Goal: Information Seeking & Learning: Check status

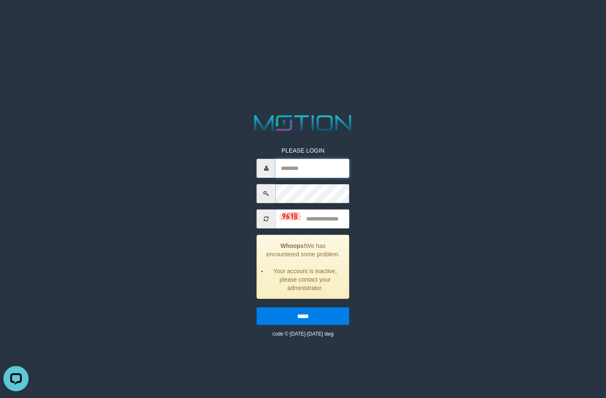
click at [299, 173] on input "text" at bounding box center [313, 167] width 74 height 19
click at [313, 171] on input "text" at bounding box center [313, 167] width 74 height 19
paste input "*******"
type input "*******"
click at [318, 214] on input "text" at bounding box center [313, 218] width 74 height 19
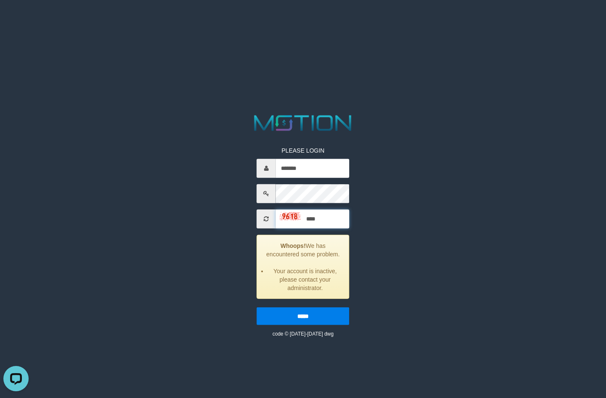
type input "****"
click at [257, 307] on input "*****" at bounding box center [303, 316] width 93 height 18
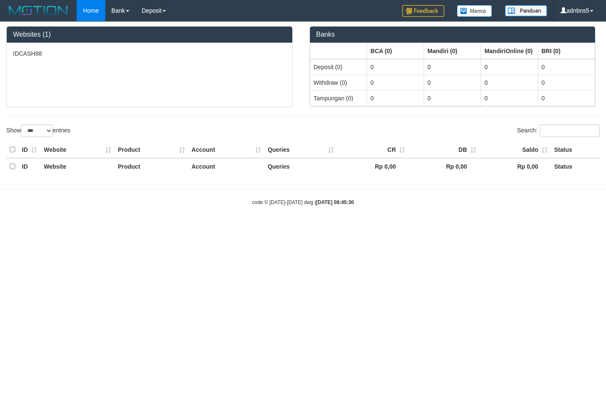
select select "***"
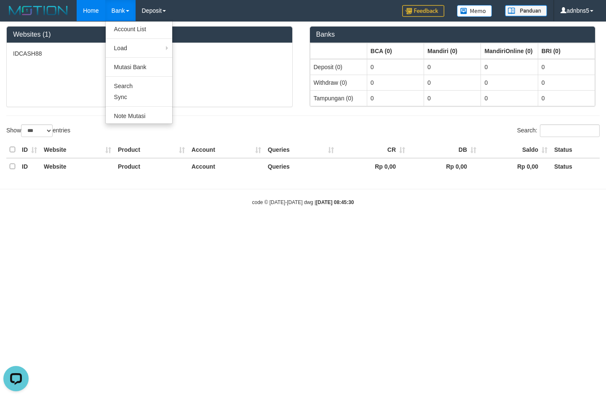
click at [115, 7] on link "Bank" at bounding box center [120, 10] width 30 height 21
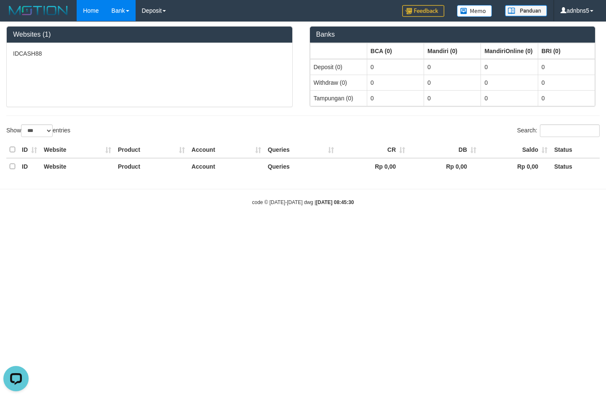
click at [115, 7] on link "Bank" at bounding box center [120, 10] width 30 height 21
click at [143, 8] on link "Deposit" at bounding box center [154, 10] width 37 height 21
click at [149, 9] on link "Deposit" at bounding box center [154, 10] width 37 height 21
click at [150, 9] on link "Deposit" at bounding box center [154, 10] width 37 height 21
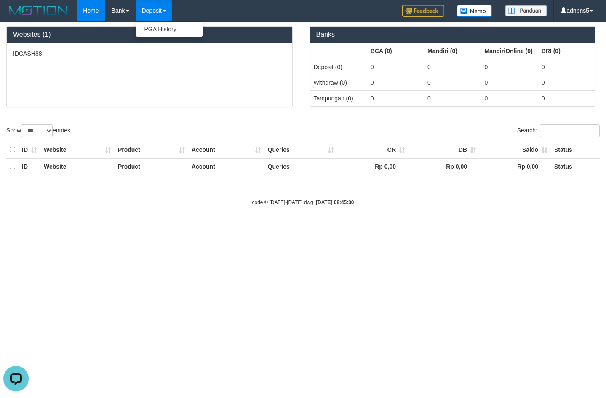
click at [152, 11] on link "Deposit" at bounding box center [154, 10] width 37 height 21
click at [152, 12] on link "Deposit" at bounding box center [154, 10] width 37 height 21
click at [155, 27] on link "PGA History" at bounding box center [169, 29] width 67 height 11
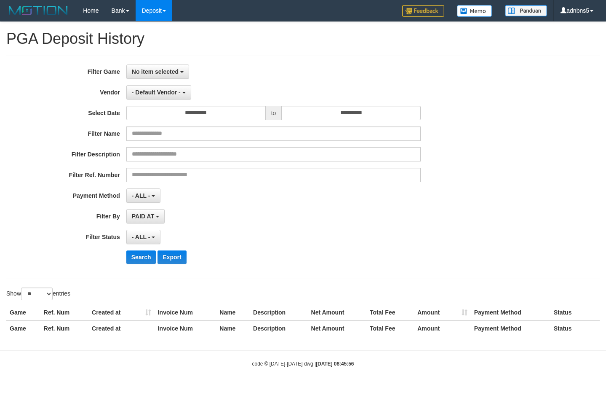
select select
select select "**"
click at [158, 77] on button "No item selected" at bounding box center [157, 71] width 63 height 14
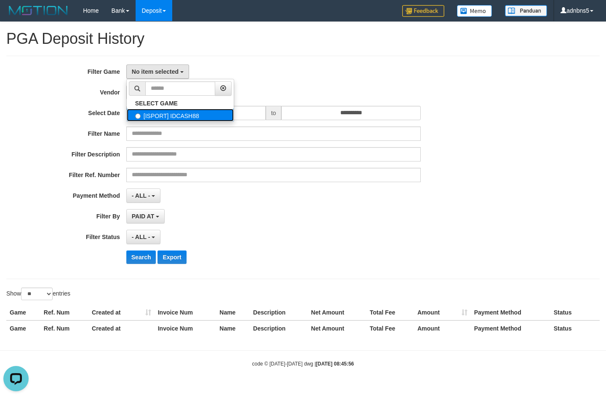
click at [163, 116] on label "[ISPORT] IDCASH88" at bounding box center [180, 115] width 107 height 13
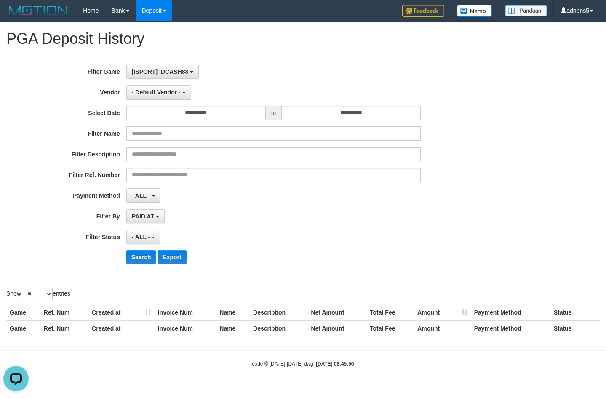
select select "***"
click at [165, 91] on span "- Default Vendor -" at bounding box center [156, 92] width 49 height 7
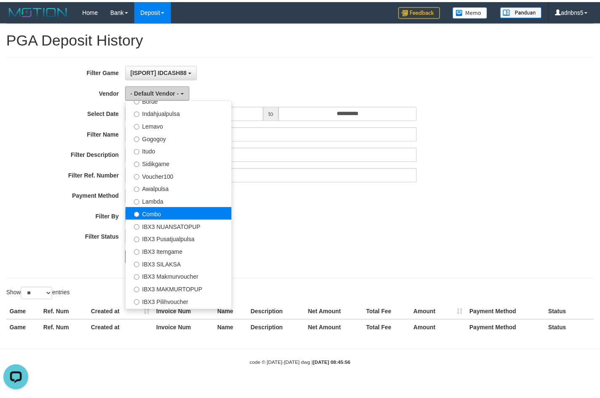
scroll to position [302, 0]
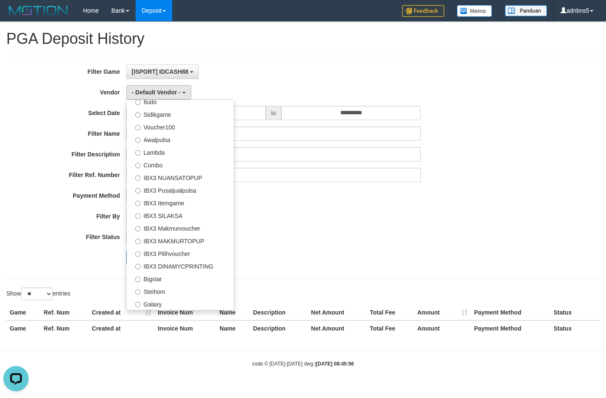
click at [313, 209] on div "PAID AT PAID AT CREATED AT" at bounding box center [273, 216] width 295 height 14
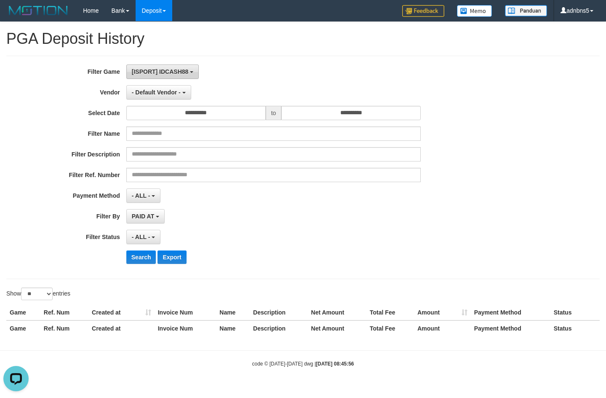
click at [179, 72] on span "[ISPORT] IDCASH88" at bounding box center [160, 71] width 57 height 7
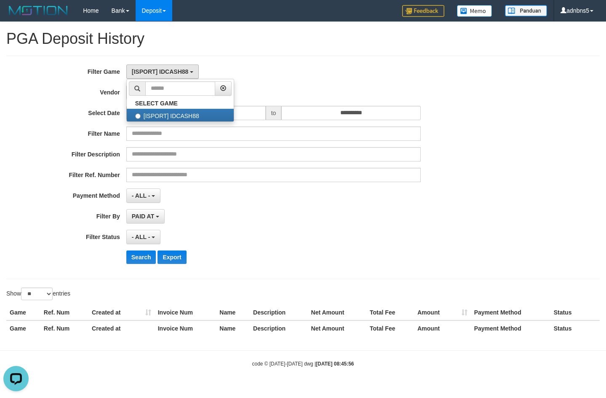
click at [293, 77] on div "[ISPORT] IDCASH88 SELECT GAME [ISPORT] IDCASH88" at bounding box center [273, 71] width 295 height 14
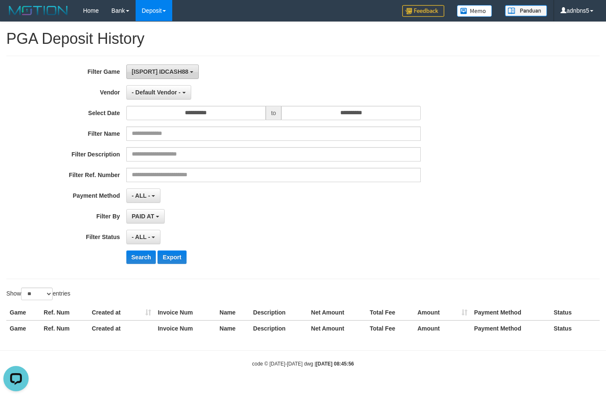
click at [185, 69] on span "[ISPORT] IDCASH88" at bounding box center [160, 71] width 57 height 7
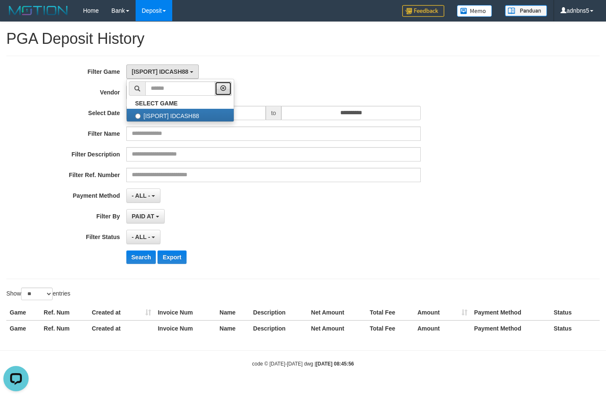
click at [226, 85] on icon "button" at bounding box center [223, 88] width 6 height 6
click at [53, 105] on div "**********" at bounding box center [252, 167] width 505 height 206
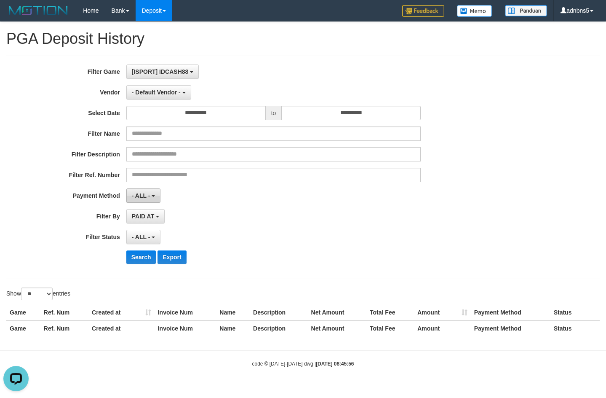
click at [151, 197] on button "- ALL -" at bounding box center [143, 195] width 34 height 14
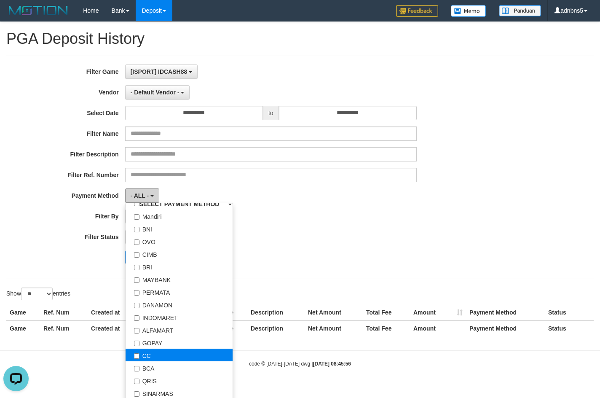
scroll to position [123, 0]
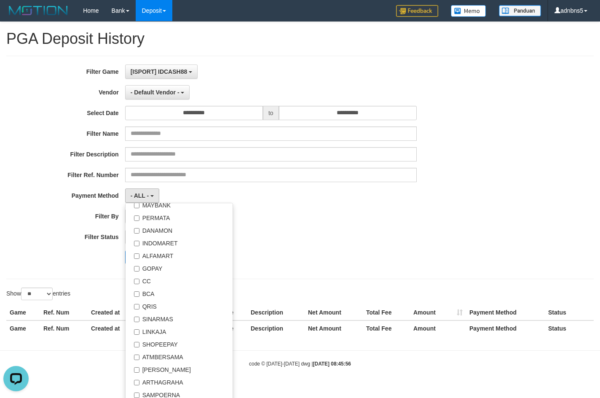
click at [303, 233] on div "- ALL - SELECT ALL - ALL - SELECT STATUS PENDING/UNPAID PAID CANCELED EXPIRED" at bounding box center [271, 237] width 292 height 14
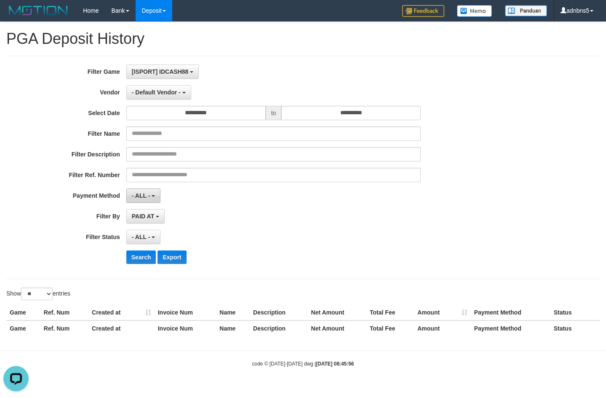
click at [147, 193] on span "- ALL -" at bounding box center [141, 195] width 19 height 7
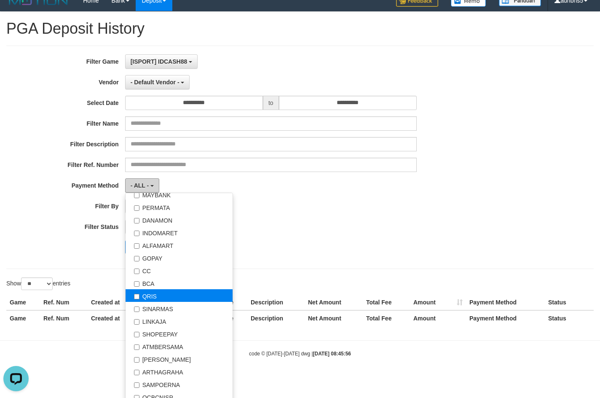
scroll to position [16, 0]
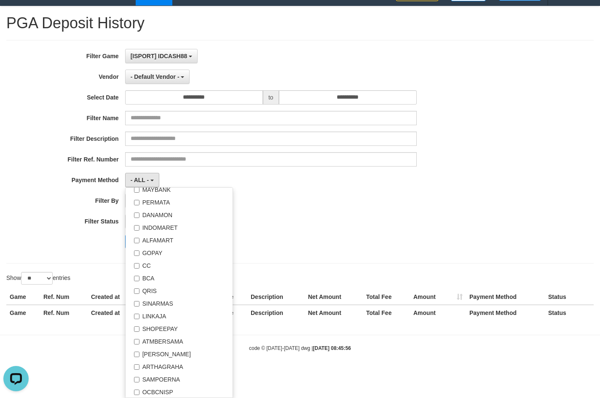
click at [337, 211] on div "**********" at bounding box center [250, 152] width 500 height 206
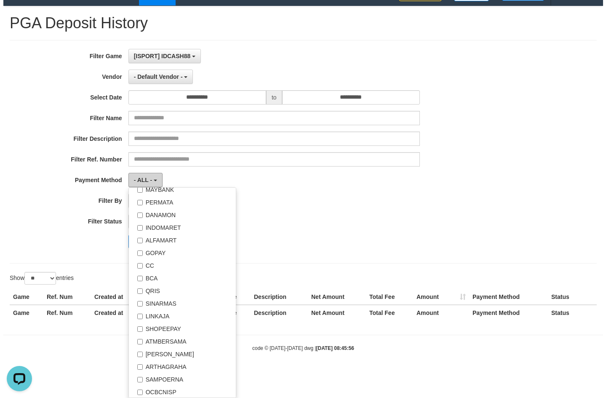
scroll to position [0, 0]
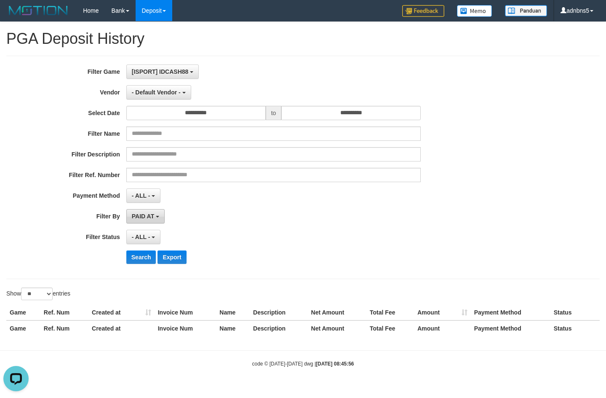
click at [154, 216] on span "PAID AT" at bounding box center [143, 216] width 22 height 7
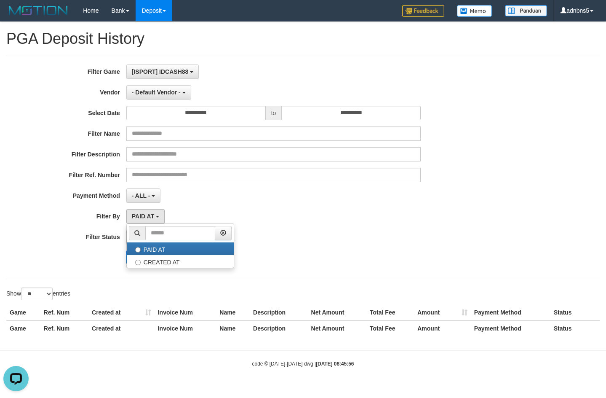
click at [340, 244] on div "- ALL - SELECT ALL - ALL - SELECT STATUS PENDING/UNPAID PAID CANCELED EXPIRED" at bounding box center [273, 237] width 295 height 14
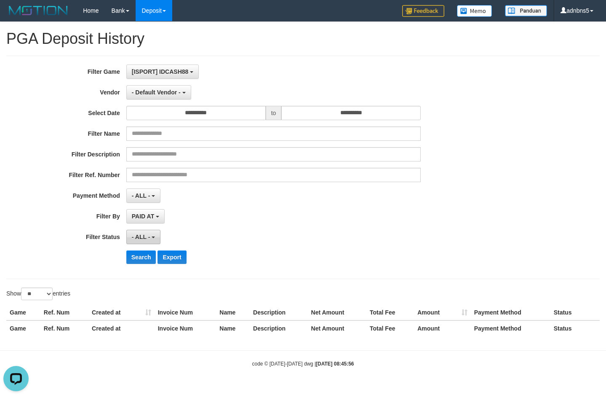
click at [133, 233] on span "- ALL -" at bounding box center [141, 236] width 19 height 7
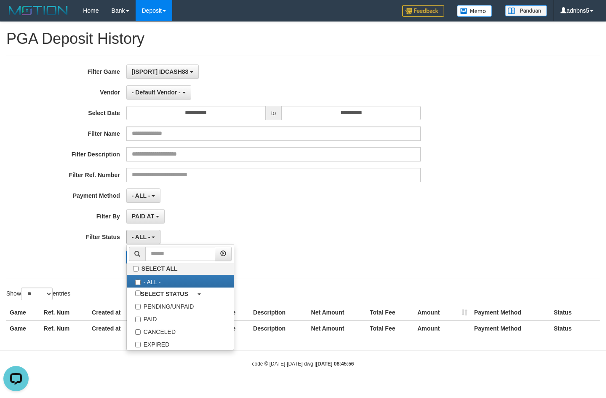
click at [314, 273] on div "**********" at bounding box center [303, 167] width 594 height 223
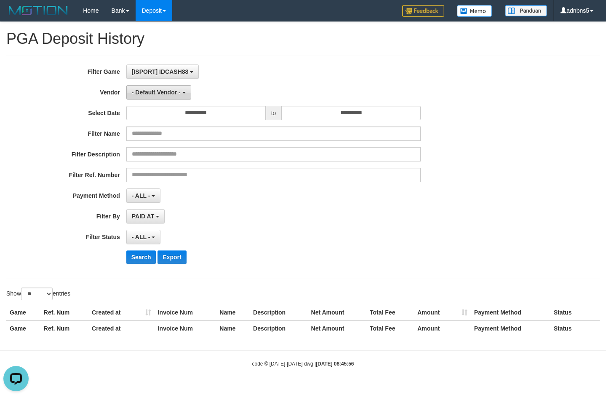
click at [178, 89] on span "- Default Vendor -" at bounding box center [156, 92] width 49 height 7
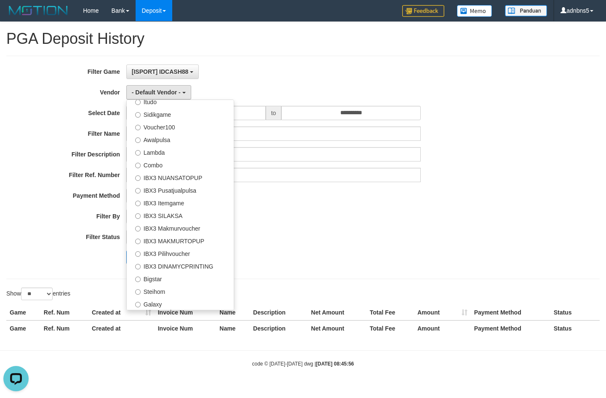
click at [319, 230] on div "- ALL - SELECT ALL - ALL - SELECT STATUS PENDING/UNPAID PAID CANCELED EXPIRED" at bounding box center [273, 237] width 295 height 14
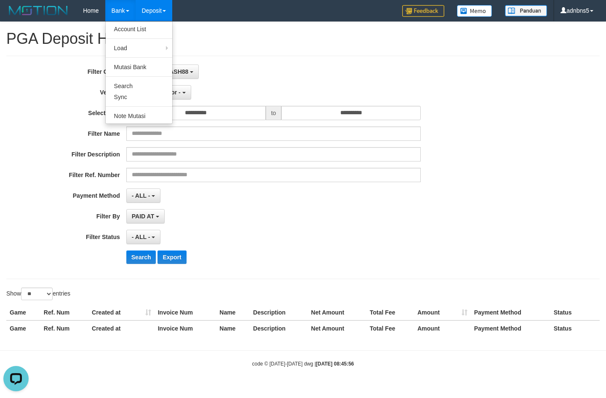
click at [109, 8] on link "Bank" at bounding box center [120, 10] width 30 height 21
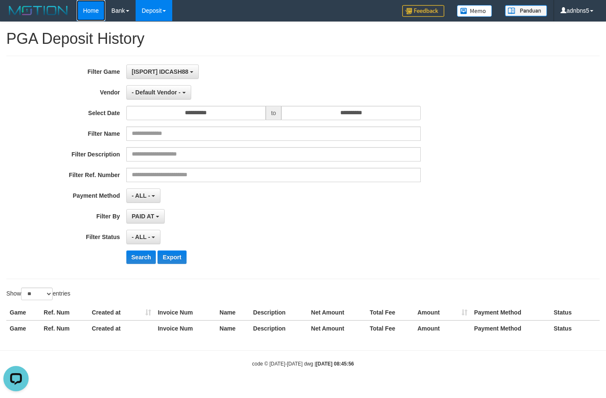
click at [93, 12] on link "Home" at bounding box center [91, 10] width 28 height 21
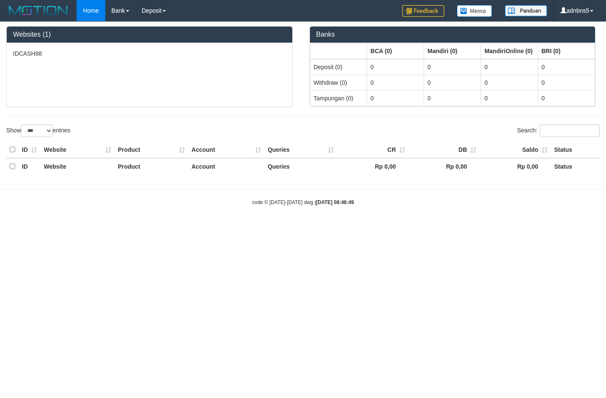
select select "***"
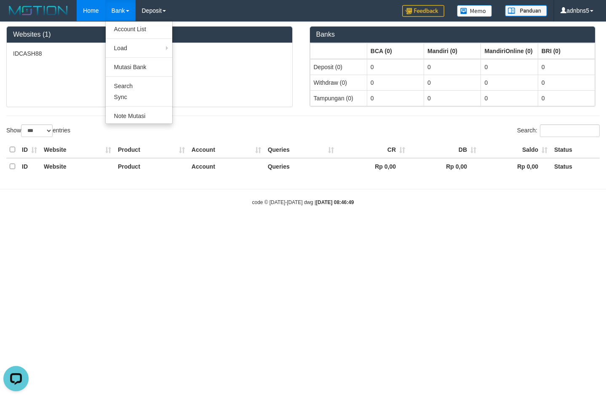
click at [126, 10] on link "Bank" at bounding box center [120, 10] width 30 height 21
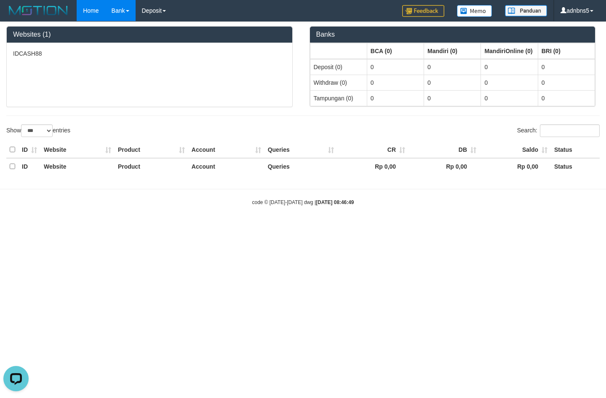
click at [126, 10] on link "Bank" at bounding box center [120, 10] width 30 height 21
click at [151, 10] on link "Deposit" at bounding box center [154, 10] width 37 height 21
click at [159, 13] on link "Deposit" at bounding box center [154, 10] width 37 height 21
click at [163, 27] on link "PGA History" at bounding box center [169, 29] width 67 height 11
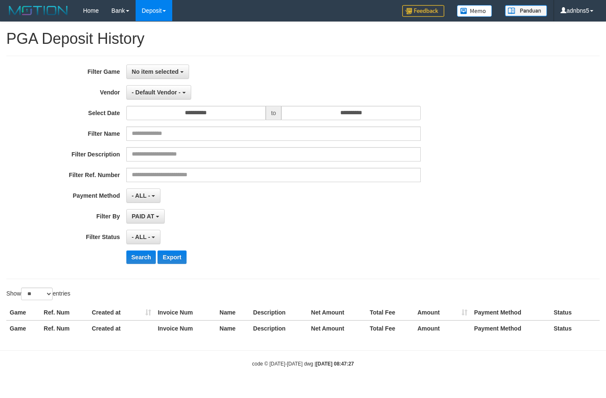
select select
select select "**"
click at [168, 76] on button "No item selected" at bounding box center [157, 71] width 63 height 14
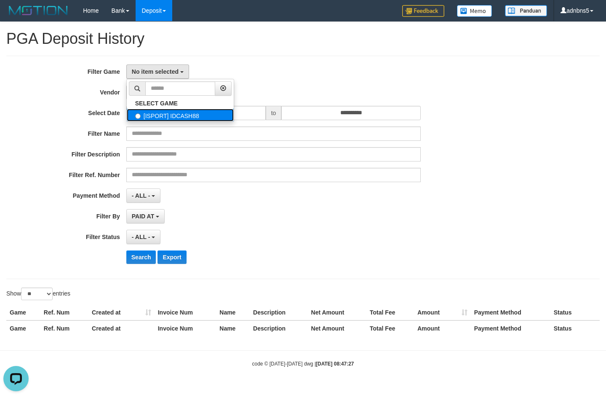
click at [169, 109] on label "[ISPORT] IDCASH88" at bounding box center [180, 115] width 107 height 13
select select "***"
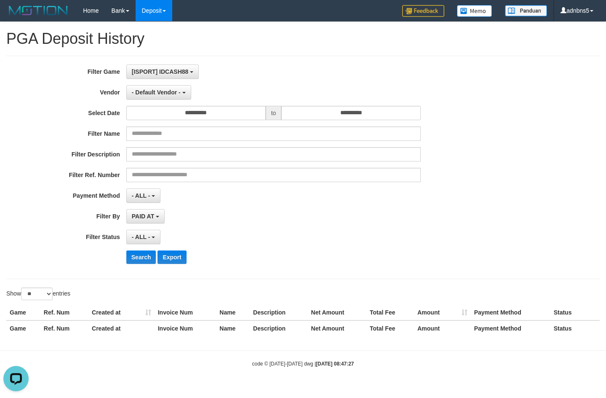
scroll to position [8, 0]
click at [156, 91] on span "- Default Vendor -" at bounding box center [156, 92] width 49 height 7
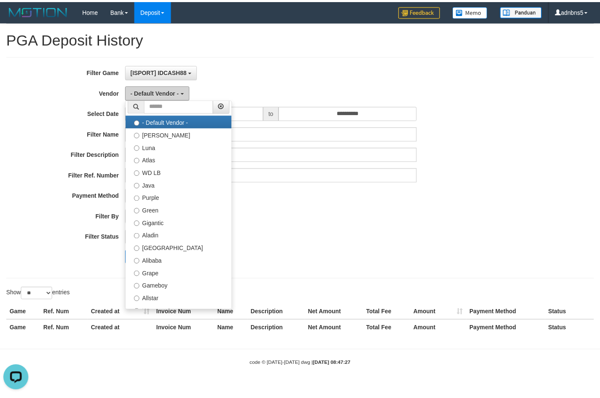
scroll to position [0, 0]
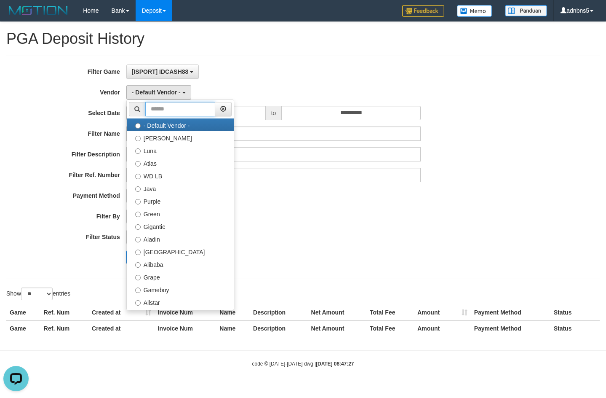
click at [187, 114] on input "text" at bounding box center [180, 109] width 70 height 14
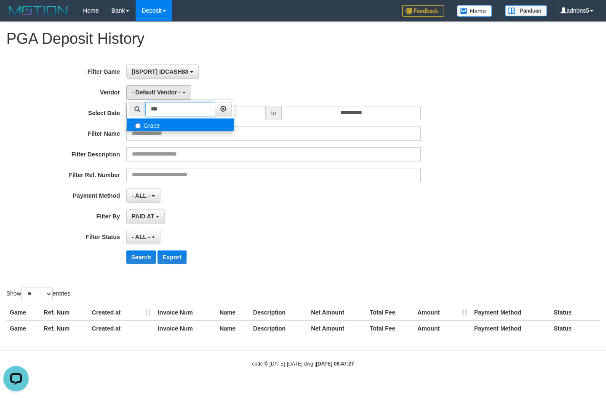
type input "***"
click at [186, 122] on label "Grape" at bounding box center [180, 124] width 107 height 13
select select "**********"
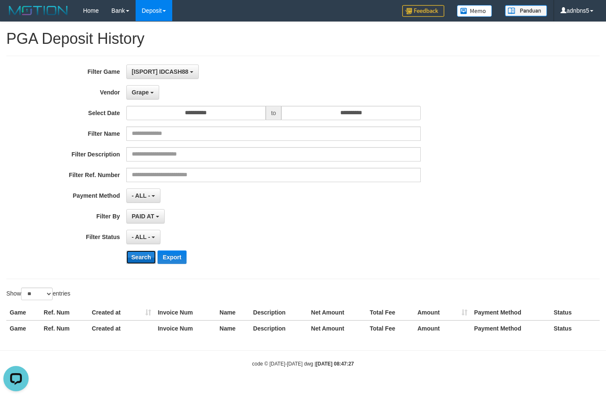
click at [139, 255] on button "Search" at bounding box center [141, 256] width 30 height 13
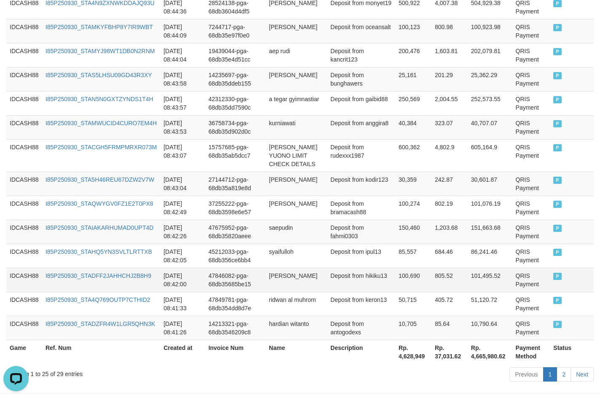
scroll to position [631, 0]
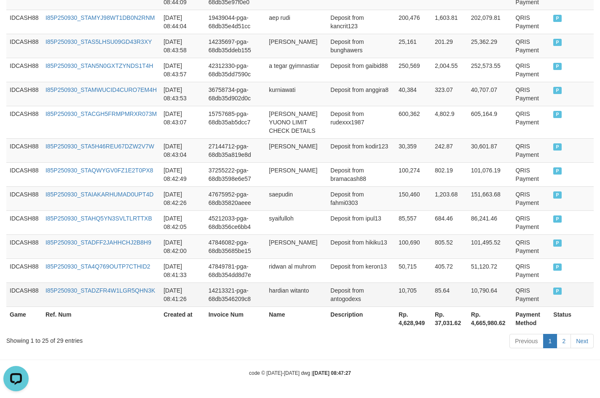
click at [558, 292] on td "P" at bounding box center [572, 294] width 44 height 24
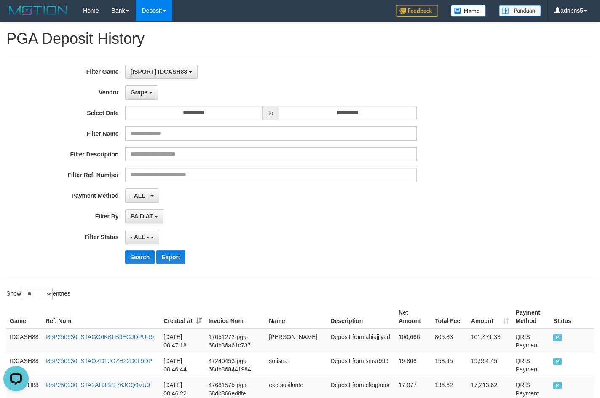
scroll to position [84, 0]
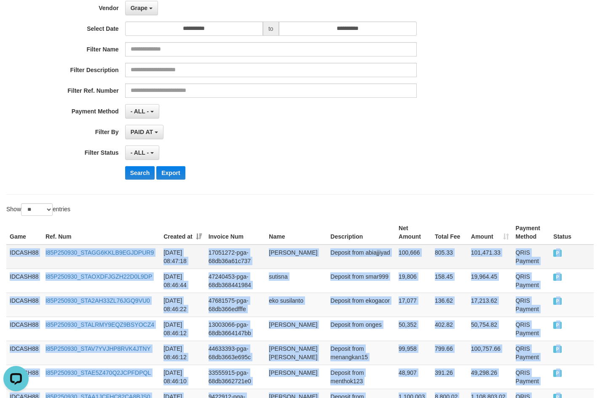
click at [8, 249] on td "IDCASH88" at bounding box center [24, 256] width 36 height 24
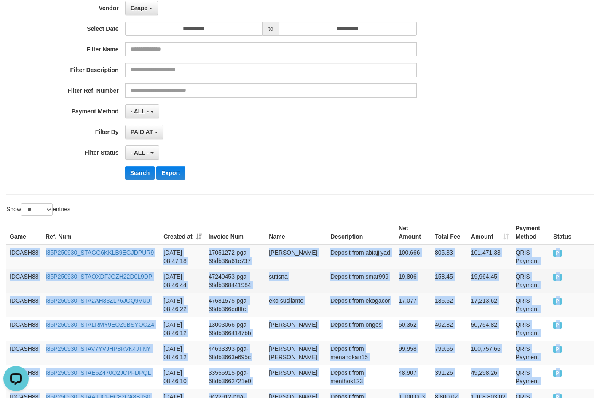
copy div "IDCASH88 I85P250930_STAGG6KKLB9EGJDPUR9 [DATE] 08:47:18 17051272-pga-68db36a61c…"
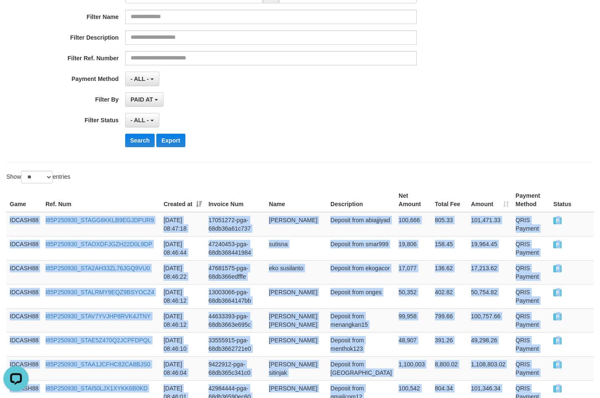
scroll to position [169, 0]
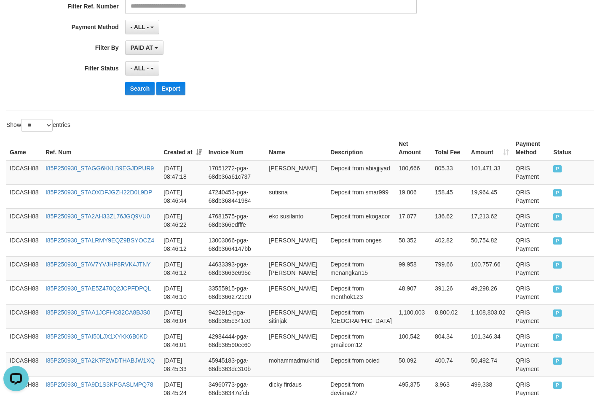
click at [201, 116] on div "**********" at bounding box center [300, 333] width 600 height 960
click at [144, 90] on button "Search" at bounding box center [140, 88] width 30 height 13
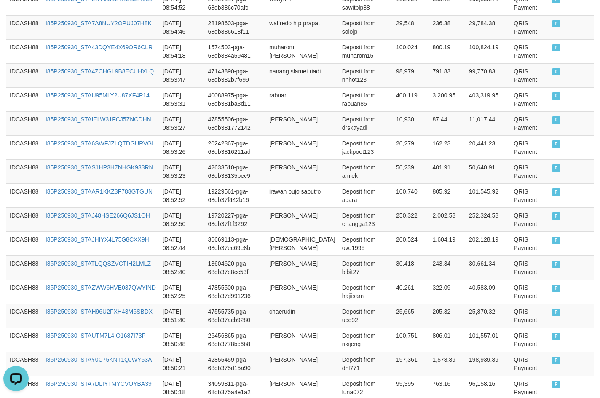
scroll to position [623, 0]
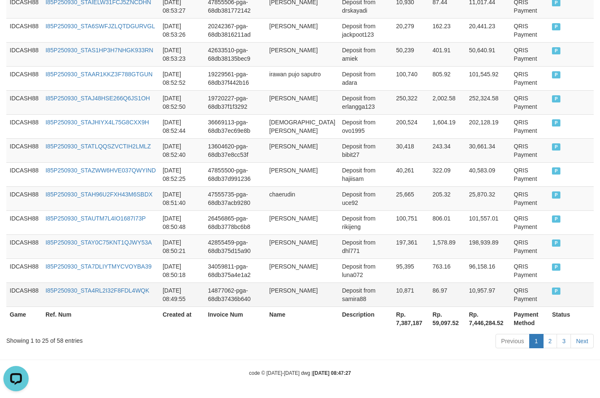
click at [558, 289] on td "P" at bounding box center [571, 294] width 45 height 24
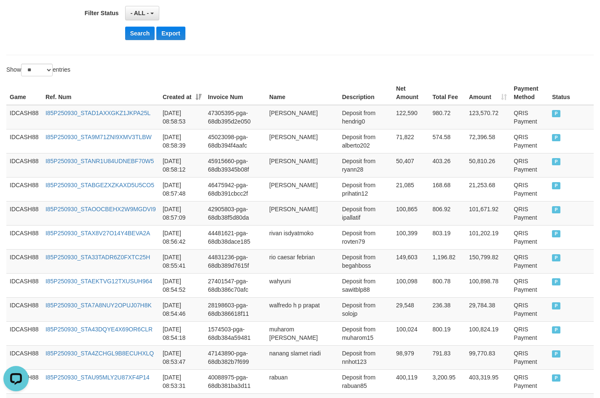
scroll to position [201, 0]
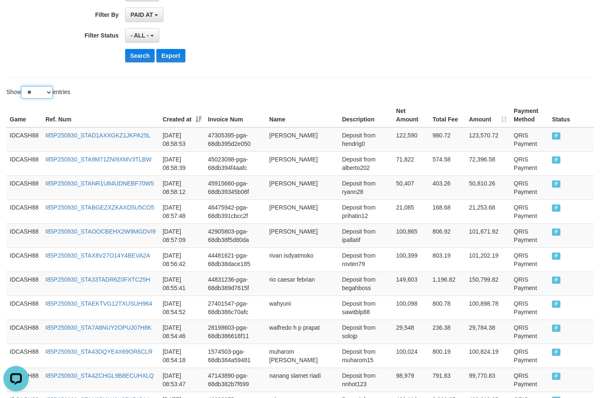
click at [40, 95] on select "** ** ** ***" at bounding box center [37, 92] width 32 height 13
click at [22, 86] on select "** ** ** ***" at bounding box center [37, 92] width 32 height 13
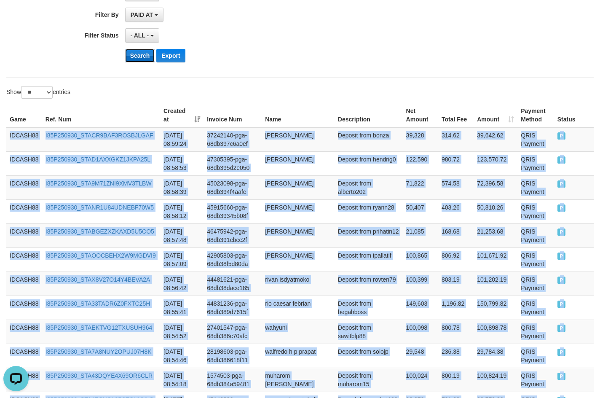
click at [129, 56] on button "Search" at bounding box center [140, 55] width 30 height 13
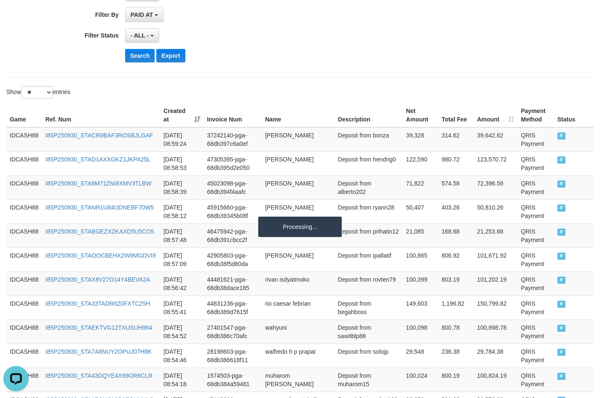
click at [123, 97] on div "Show ** ** ** *** entries" at bounding box center [149, 93] width 287 height 15
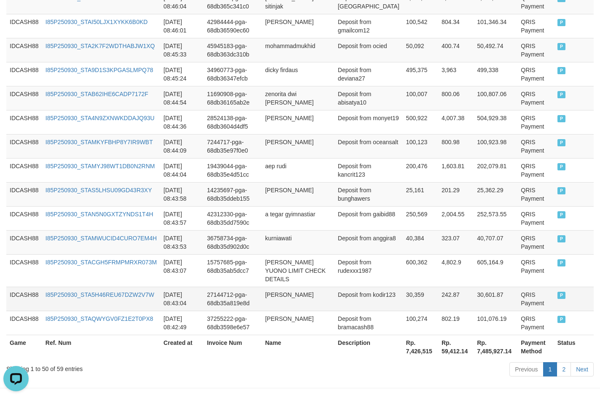
scroll to position [1232, 0]
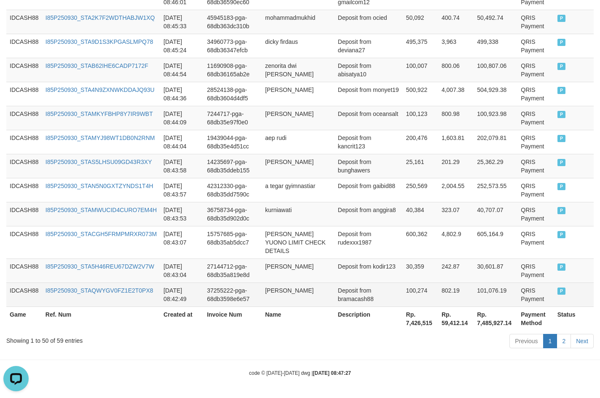
click at [559, 291] on td "P" at bounding box center [574, 294] width 40 height 24
click at [557, 290] on span "P" at bounding box center [561, 290] width 8 height 7
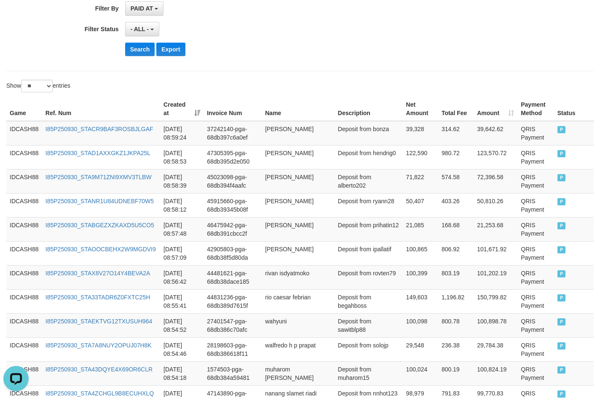
scroll to position [178, 0]
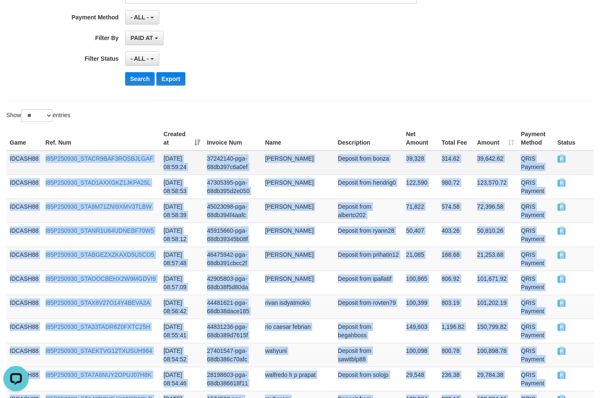
click at [7, 156] on td "IDCASH88" at bounding box center [24, 162] width 36 height 24
copy div "IDCASH88 I85P250930_STACR9BAF3ROSBJLGAF [DATE] 08:59:24 37242140-pga-68db397c6a…"
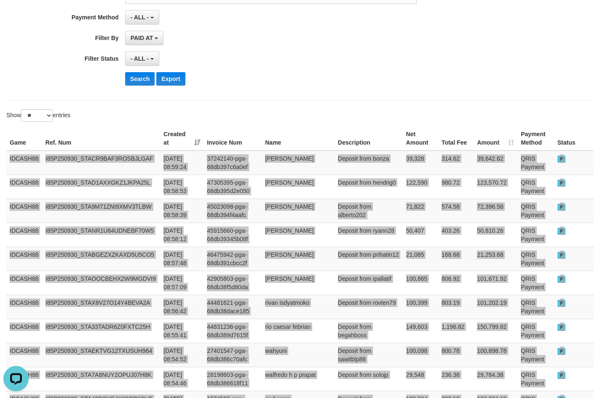
scroll to position [0, 0]
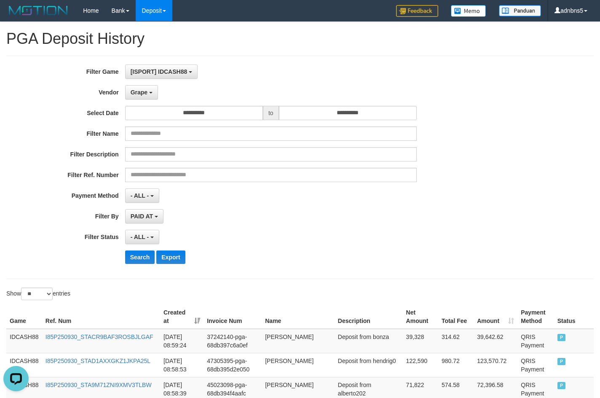
click at [238, 217] on div "PAID AT PAID AT CREATED AT" at bounding box center [271, 216] width 292 height 14
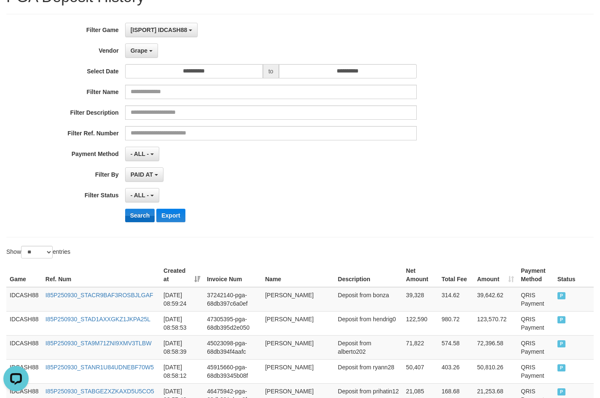
scroll to position [42, 0]
click at [135, 214] on button "Search" at bounding box center [140, 214] width 30 height 13
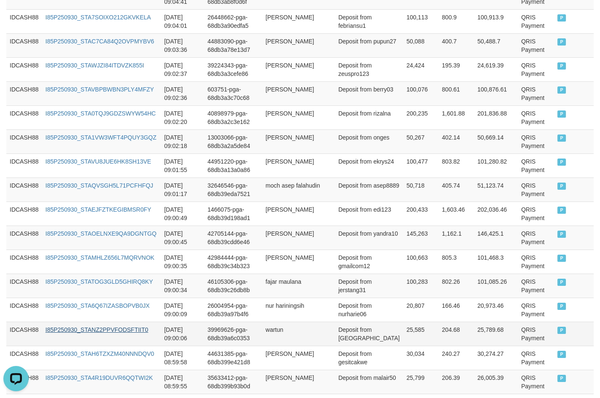
scroll to position [463, 0]
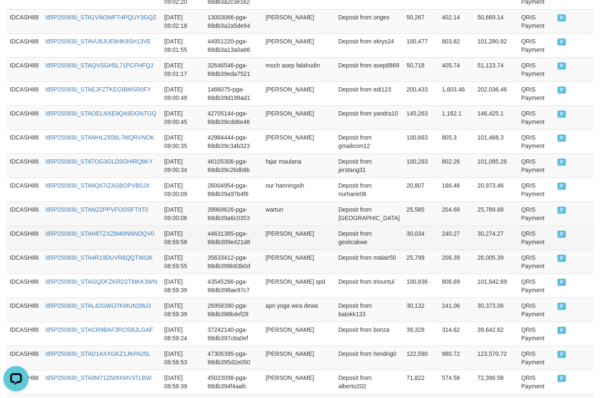
click at [441, 230] on td "240.27" at bounding box center [456, 237] width 35 height 24
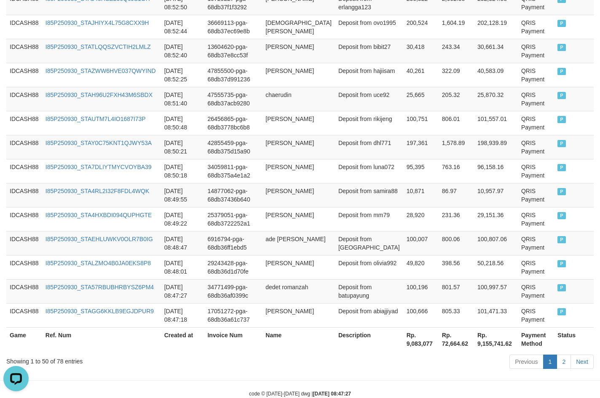
scroll to position [1223, 0]
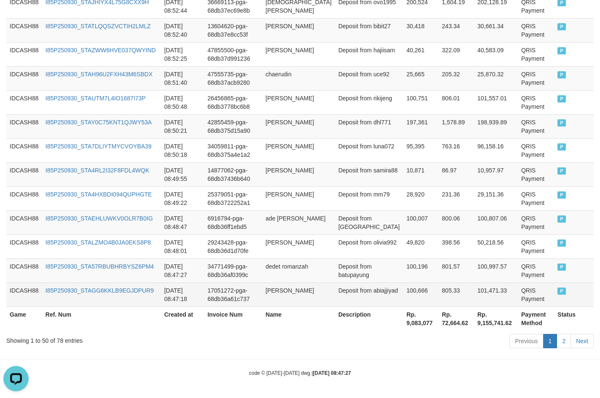
click at [561, 291] on td "P" at bounding box center [574, 294] width 40 height 24
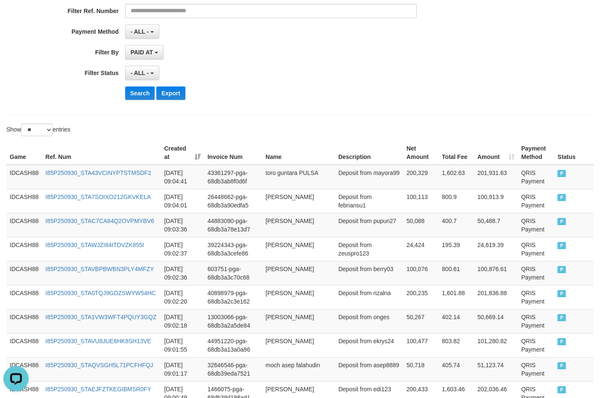
scroll to position [128, 0]
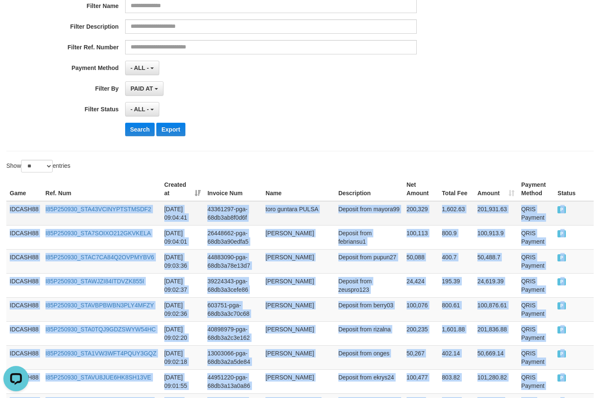
click at [9, 206] on td "IDCASH88" at bounding box center [24, 213] width 36 height 24
copy div "IDCASH88 I85P250930_STA43VCINYPTSTMSDF2 [DATE] 09:04:41 43361297-pga-68db3ab8f0…"
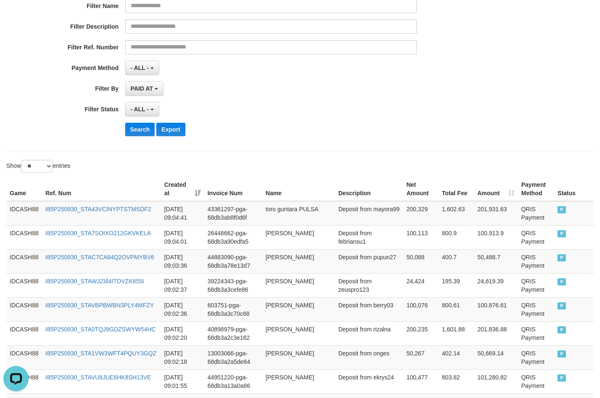
drag, startPoint x: 93, startPoint y: 142, endPoint x: 93, endPoint y: 133, distance: 8.9
click at [93, 139] on div "**********" at bounding box center [250, 40] width 500 height 206
click at [39, 163] on select "** ** ** ***" at bounding box center [37, 166] width 32 height 13
select select "**"
click at [22, 160] on select "** ** ** ***" at bounding box center [37, 166] width 32 height 13
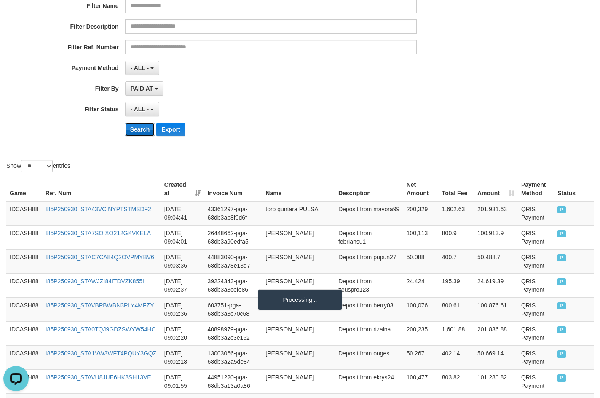
click at [135, 132] on button "Search" at bounding box center [140, 129] width 30 height 13
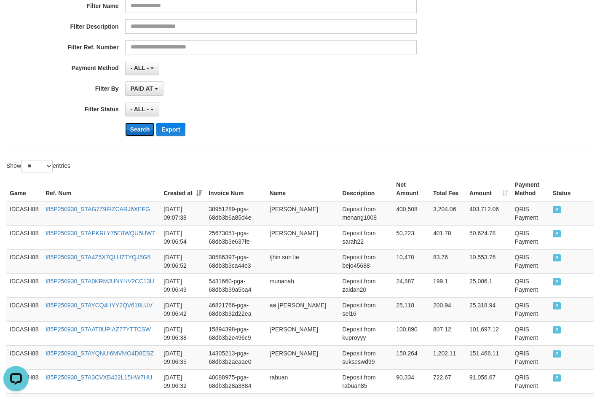
click at [133, 129] on button "Search" at bounding box center [140, 129] width 30 height 13
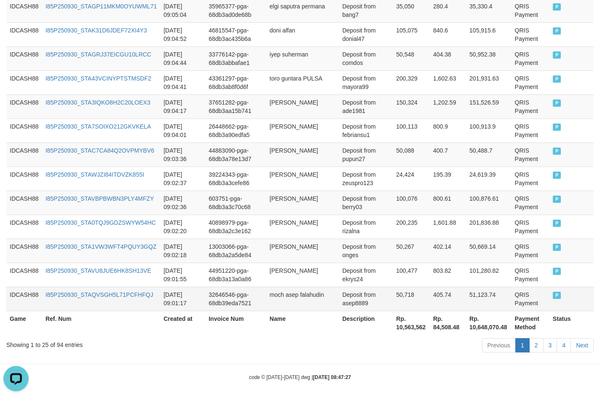
scroll to position [623, 0]
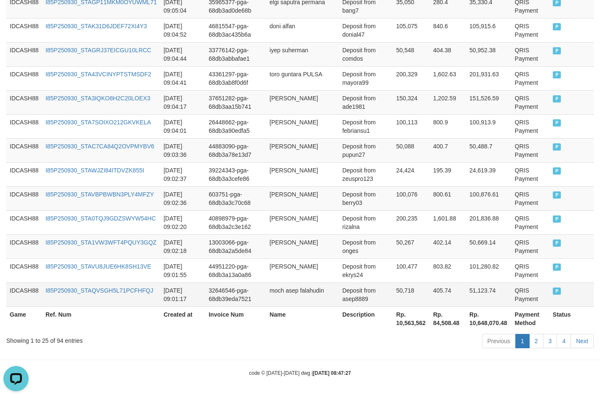
click at [558, 290] on td "P" at bounding box center [571, 294] width 44 height 24
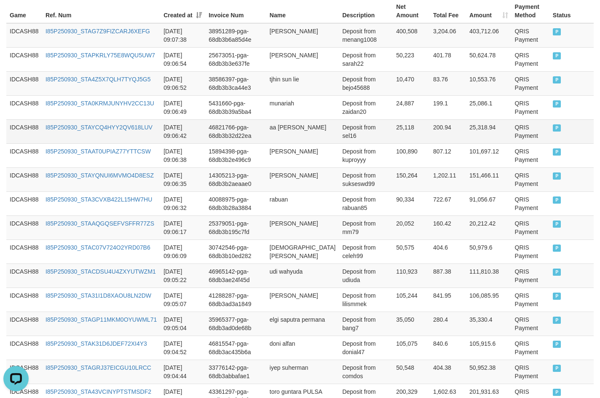
scroll to position [244, 0]
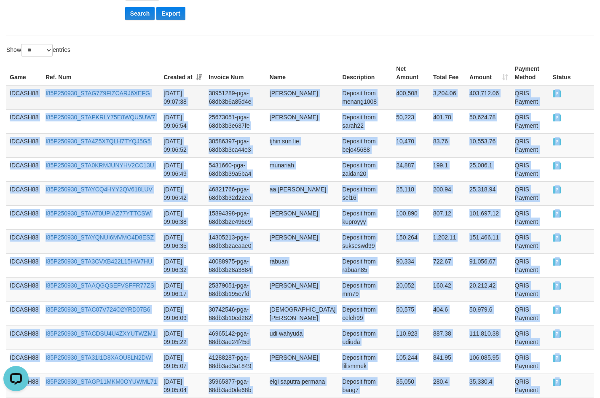
click at [11, 93] on td "IDCASH88" at bounding box center [24, 97] width 36 height 24
copy div "IDCASH88 I85P250930_STAG7Z9FIZCARJ6XEFG [DATE] 09:07:38 38951289-pga-68db3b6a85…"
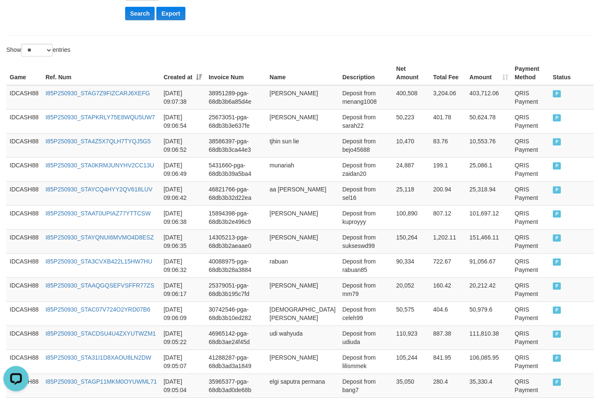
click at [268, 44] on div "Show ** ** ** *** entries" at bounding box center [149, 51] width 287 height 15
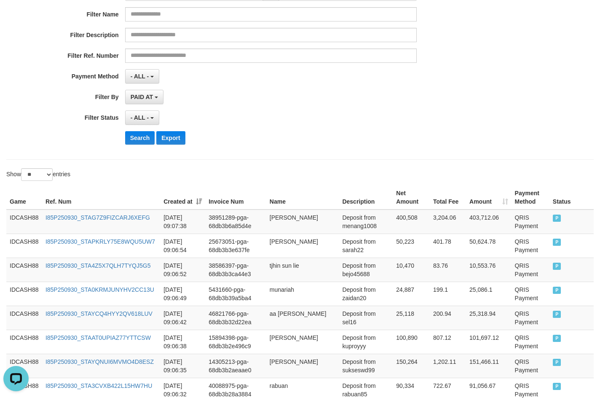
scroll to position [117, 0]
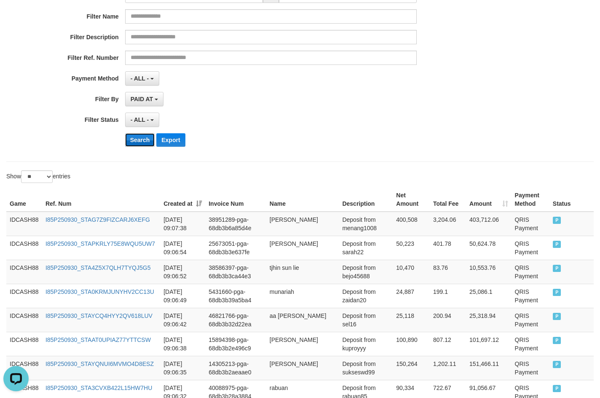
click at [139, 138] on button "Search" at bounding box center [140, 139] width 30 height 13
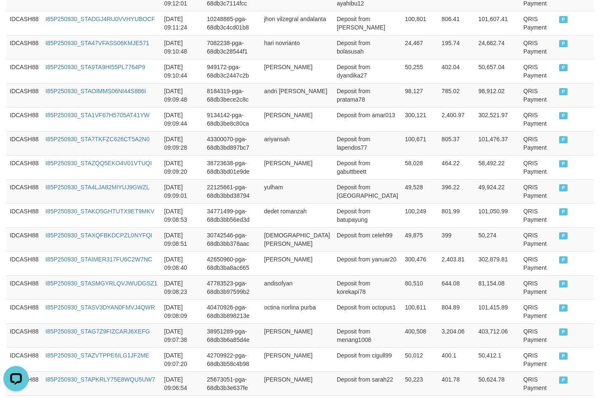
scroll to position [623, 0]
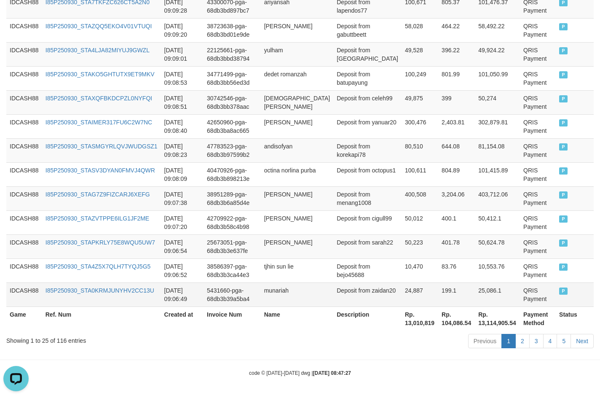
click at [562, 293] on td "P" at bounding box center [575, 294] width 38 height 24
click at [558, 289] on td "P" at bounding box center [575, 294] width 38 height 24
click at [560, 289] on td "P" at bounding box center [575, 294] width 38 height 24
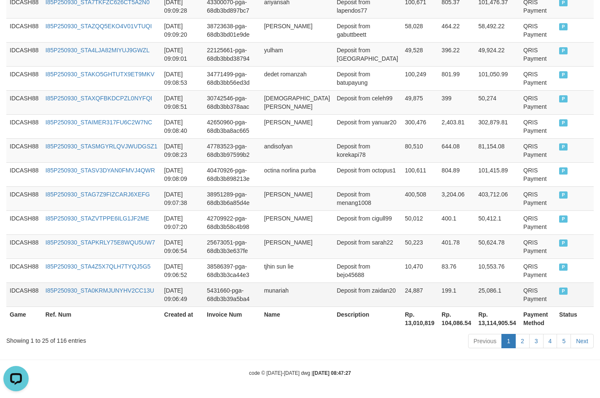
click at [560, 289] on td "P" at bounding box center [575, 294] width 38 height 24
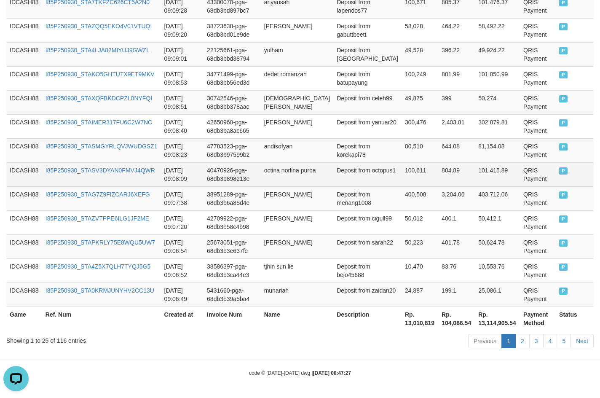
click at [559, 171] on td "P" at bounding box center [575, 174] width 38 height 24
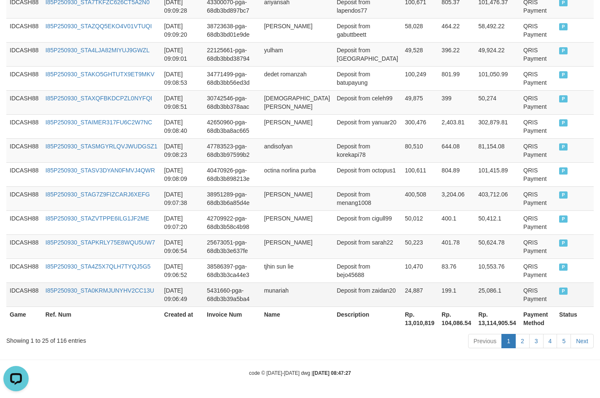
click at [559, 292] on span "P" at bounding box center [563, 290] width 8 height 7
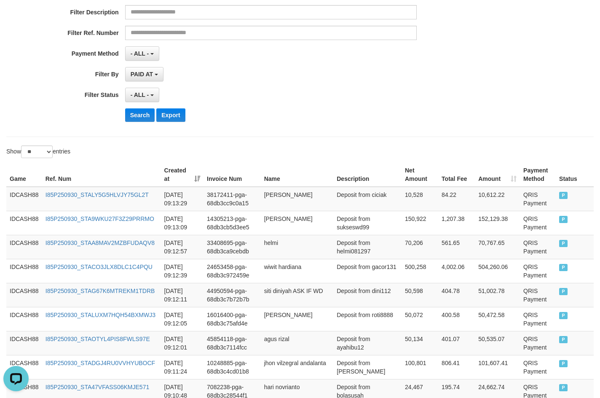
scroll to position [117, 0]
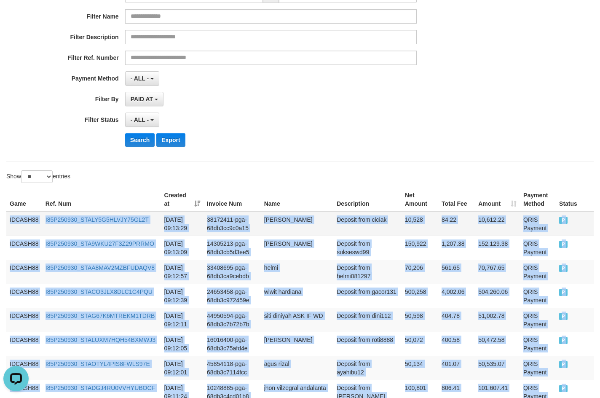
click at [9, 219] on td "IDCASH88" at bounding box center [24, 224] width 36 height 24
copy div "IDCASH88 I85P250930_STALY5G5HLVJY75GL2T [DATE] 09:13:29 38172411-pga-68db3cc9c0…"
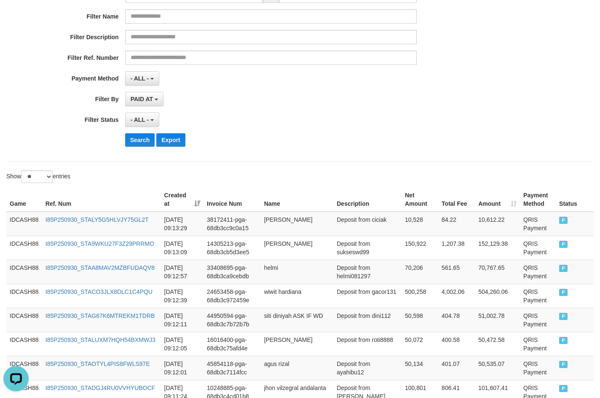
click at [378, 163] on div "**********" at bounding box center [300, 381] width 600 height 952
click at [140, 141] on button "Search" at bounding box center [140, 139] width 30 height 13
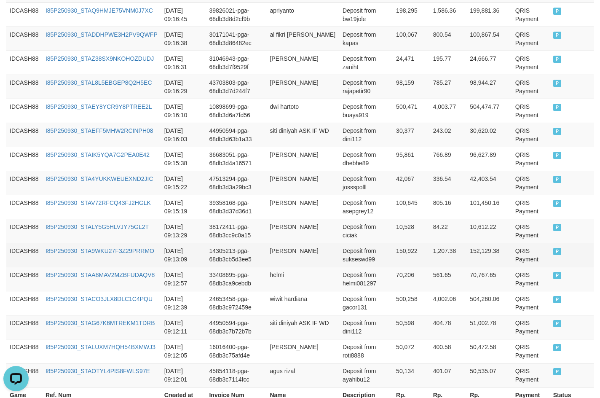
scroll to position [623, 0]
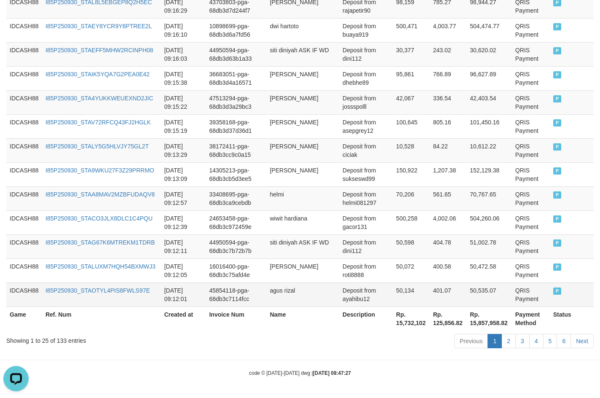
click at [557, 292] on span "P" at bounding box center [557, 290] width 8 height 7
click at [557, 291] on span "P" at bounding box center [557, 290] width 8 height 7
click at [559, 292] on td "P" at bounding box center [572, 294] width 44 height 24
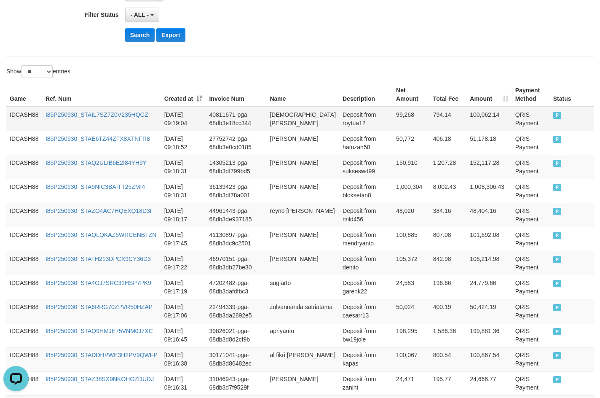
scroll to position [201, 0]
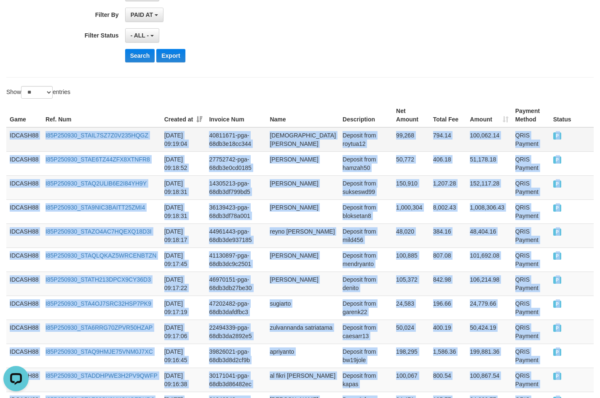
click at [9, 137] on td "IDCASH88" at bounding box center [24, 139] width 36 height 24
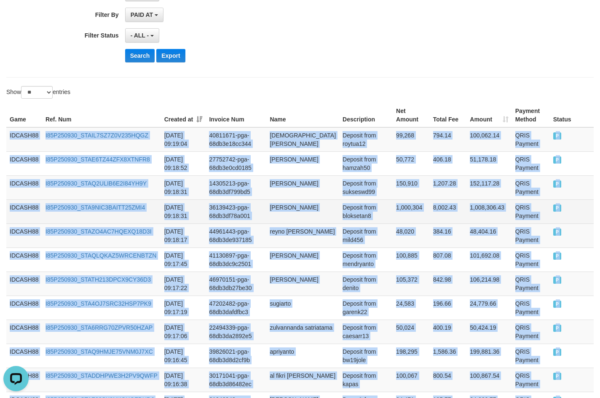
copy div "IDCASH88 I85P250930_STAIL7SZ7Z0V235HQGZ [DATE] 09:19:04 40811671-pga-68db3e18cc…"
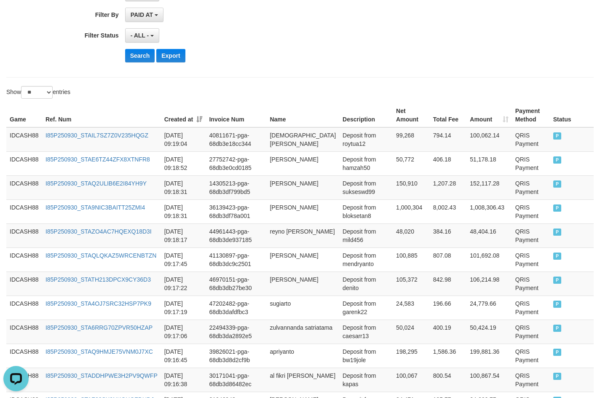
click at [367, 92] on div "Show ** ** ** *** entries" at bounding box center [300, 93] width 600 height 15
click at [133, 57] on button "Search" at bounding box center [140, 55] width 30 height 13
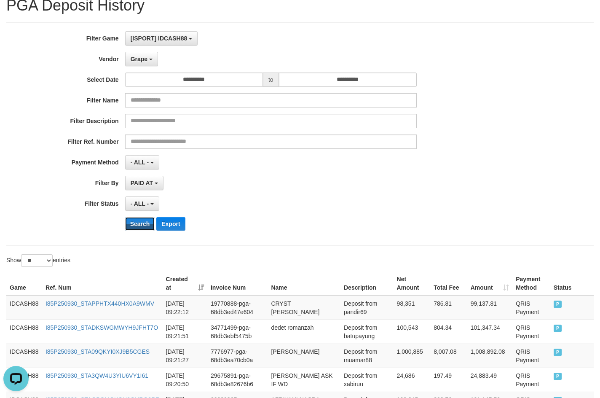
scroll to position [33, 0]
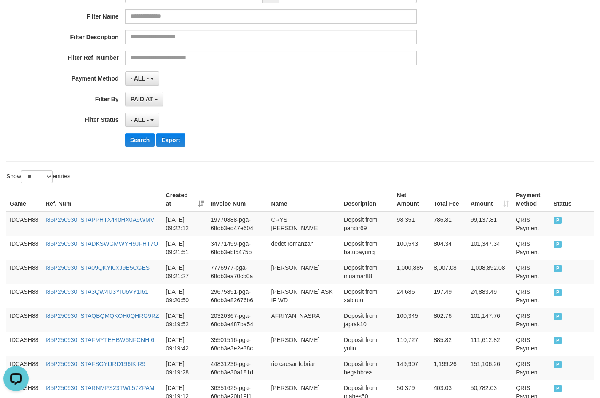
click at [421, 151] on div "**********" at bounding box center [250, 50] width 500 height 206
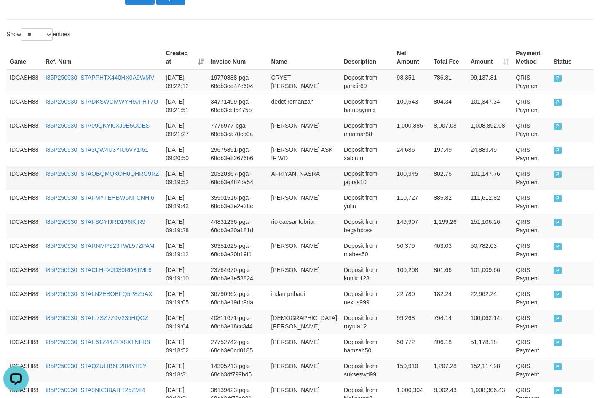
scroll to position [260, 0]
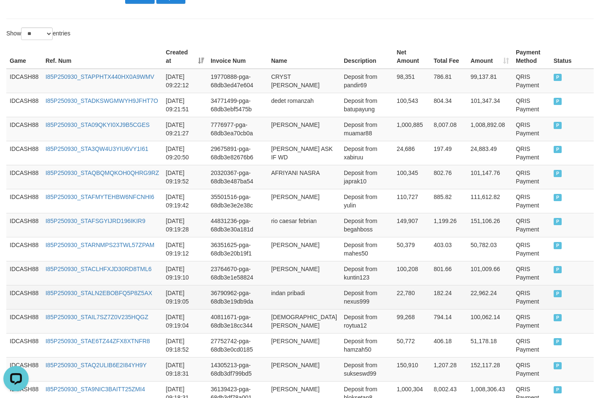
click at [558, 300] on td "P" at bounding box center [571, 297] width 43 height 24
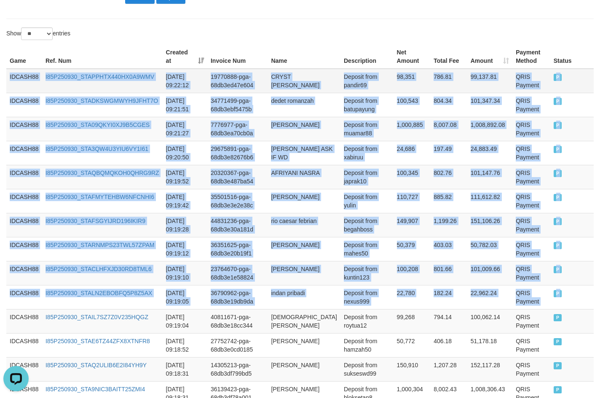
click at [7, 78] on td "IDCASH88" at bounding box center [24, 81] width 36 height 24
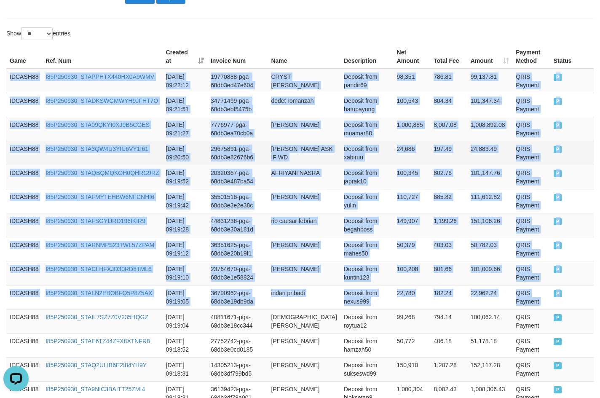
copy tbody "IDCASH88 I85P250930_STAPPHTX440HX0A9WMV [DATE] 09:22:12 19770888-pga-68db3ed47e…"
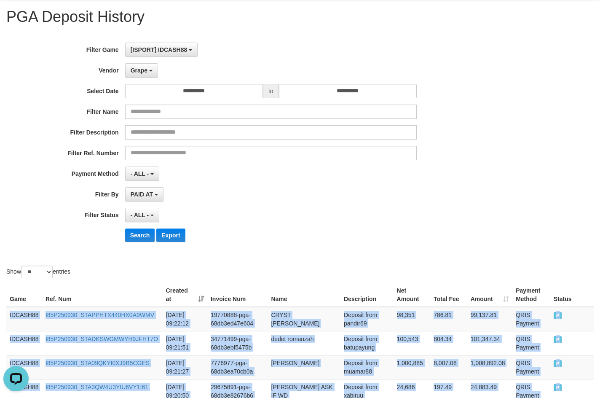
scroll to position [0, 0]
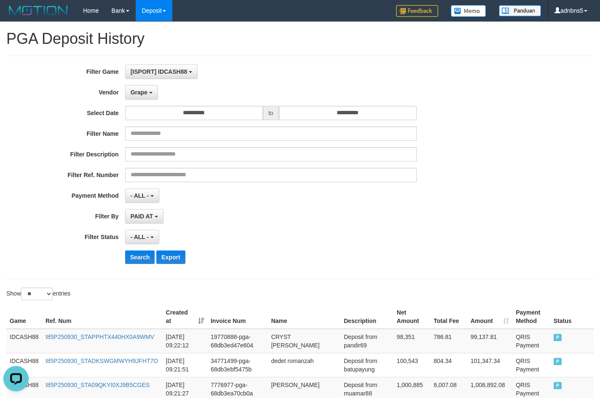
click at [335, 228] on div "**********" at bounding box center [250, 167] width 500 height 206
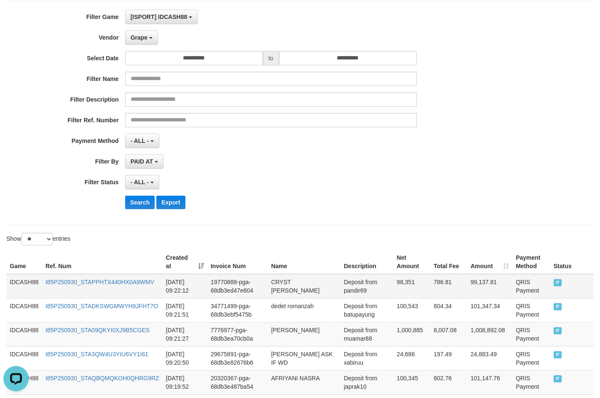
scroll to position [126, 0]
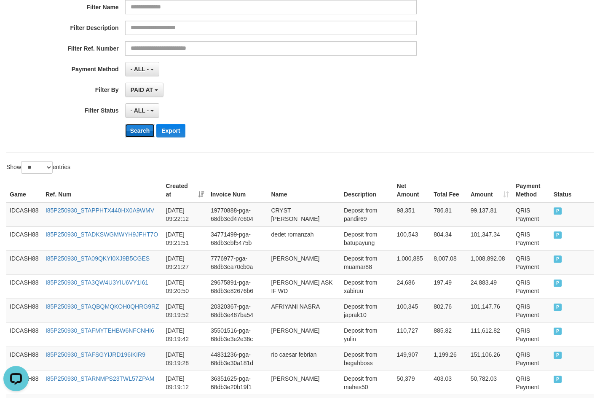
click at [138, 131] on button "Search" at bounding box center [140, 130] width 30 height 13
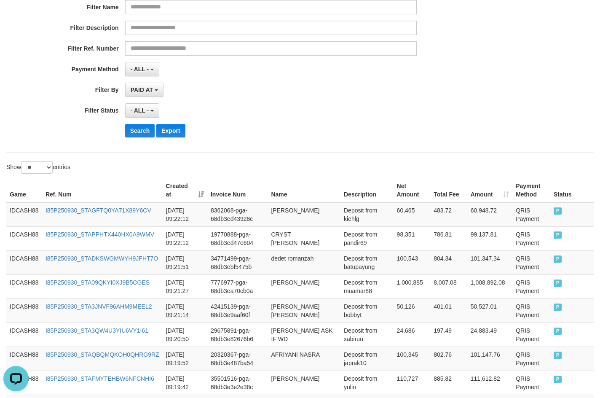
drag, startPoint x: 284, startPoint y: 127, endPoint x: 395, endPoint y: 139, distance: 111.5
click at [285, 126] on div "Search Export" at bounding box center [312, 130] width 375 height 13
click at [455, 141] on div "**********" at bounding box center [250, 41] width 500 height 206
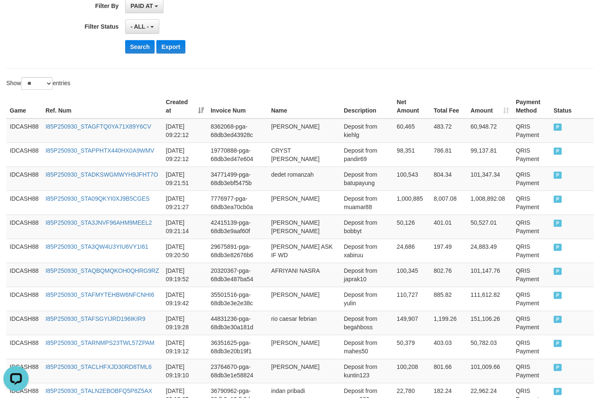
scroll to position [211, 0]
click at [140, 40] on button "Search" at bounding box center [140, 46] width 30 height 13
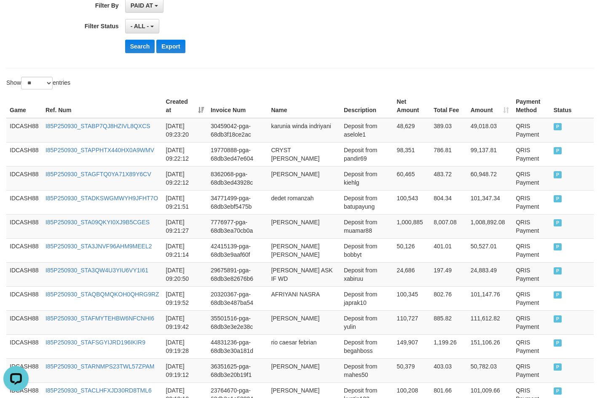
click at [296, 83] on div "Show ** ** ** *** entries" at bounding box center [150, 84] width 300 height 15
click at [133, 49] on button "Search" at bounding box center [140, 46] width 30 height 13
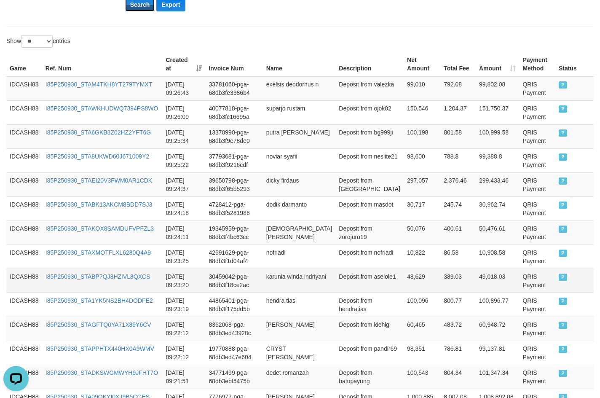
scroll to position [253, 0]
click at [558, 322] on td "P" at bounding box center [574, 328] width 38 height 24
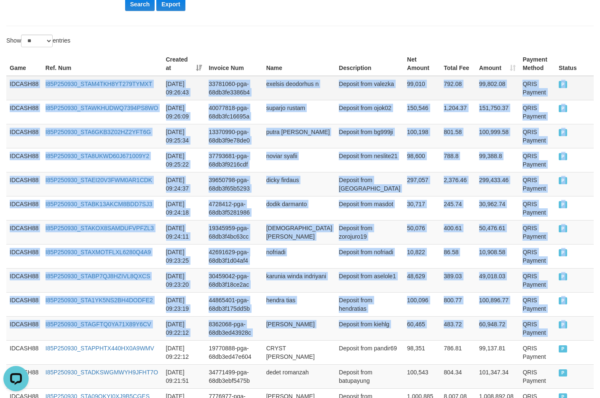
click at [7, 83] on td "IDCASH88" at bounding box center [24, 88] width 36 height 24
copy tbody "IDCASH88 I85P250930_STAM4TKH8YT279TYMXT [DATE] 09:26:43 33781060-pga-68db3fe338…"
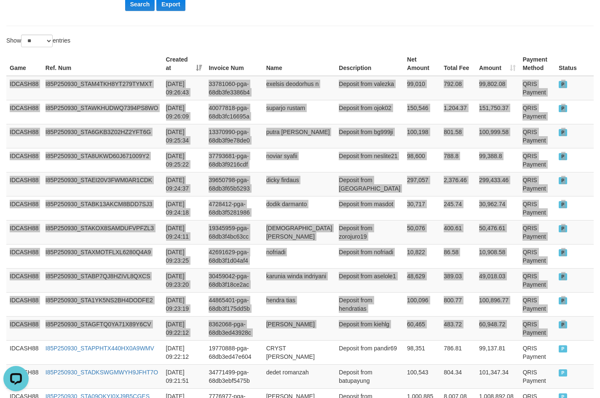
scroll to position [84, 0]
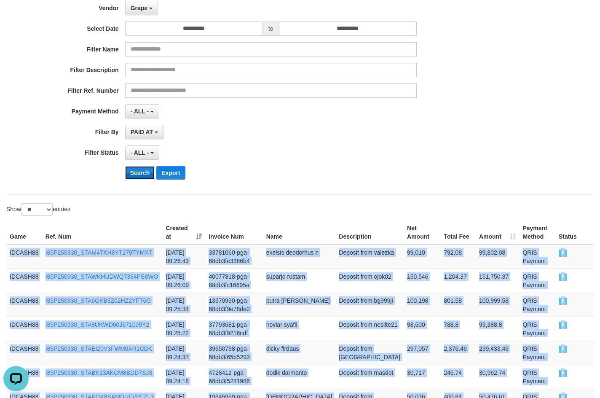
click at [140, 170] on button "Search" at bounding box center [140, 172] width 30 height 13
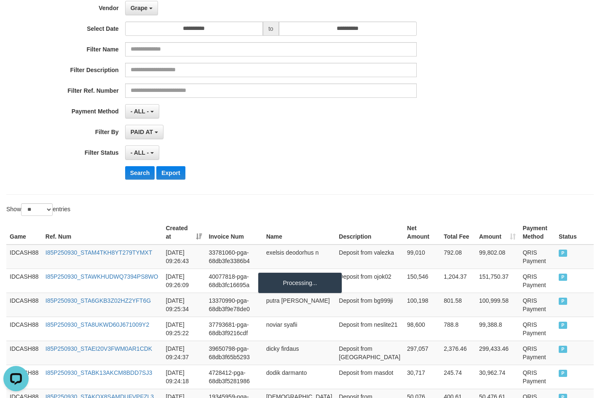
click at [386, 166] on div "Search Export" at bounding box center [312, 172] width 375 height 13
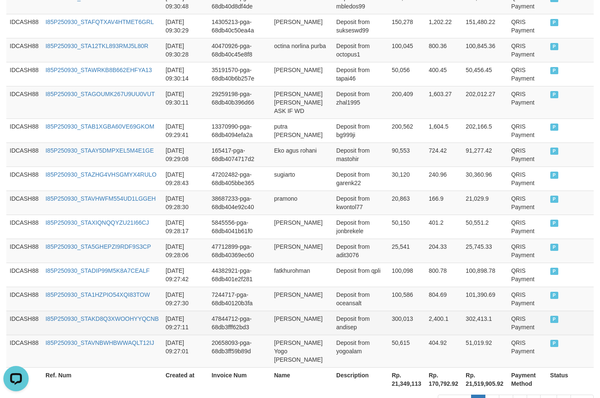
scroll to position [631, 0]
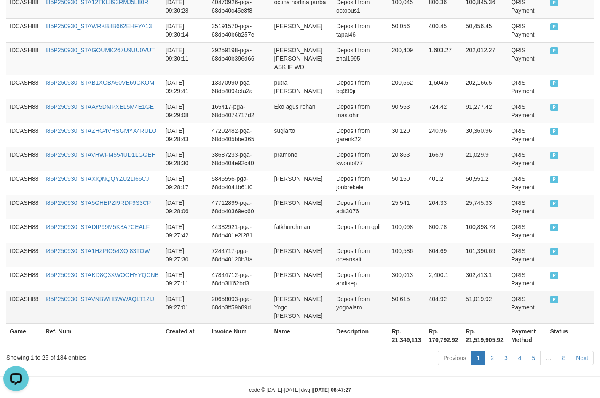
click at [561, 291] on td "P" at bounding box center [570, 307] width 47 height 32
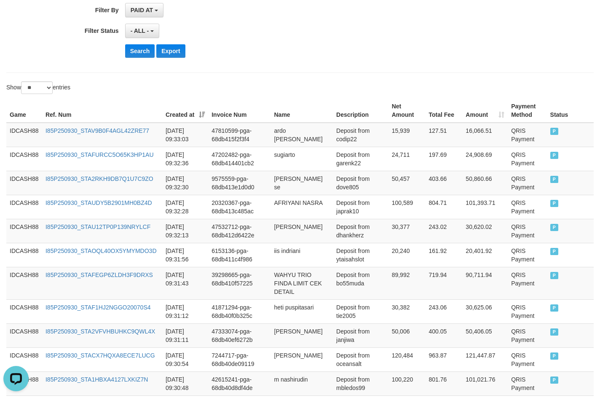
scroll to position [168, 0]
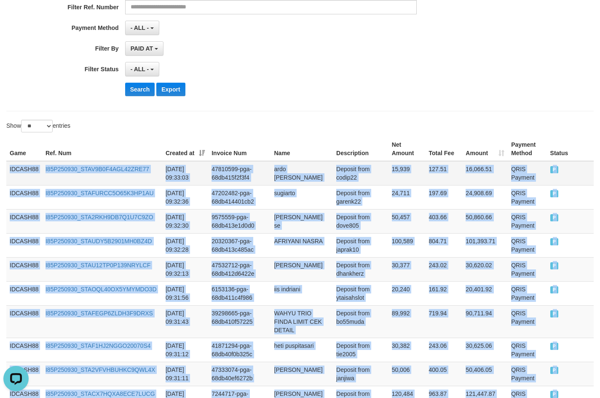
click at [8, 167] on td "IDCASH88" at bounding box center [24, 173] width 36 height 24
copy div "IDCASH88 I85P250930_STAV9B0F4AGL42ZRE77 [DATE] 09:33:03 47810599-pga-68db415f2f…"
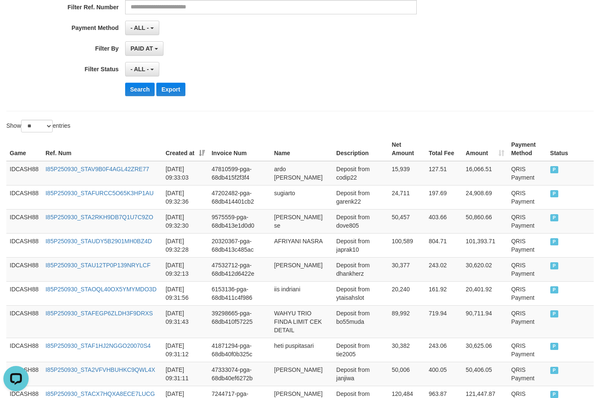
click at [144, 111] on hr at bounding box center [299, 111] width 587 height 0
click at [142, 88] on button "Search" at bounding box center [140, 89] width 30 height 13
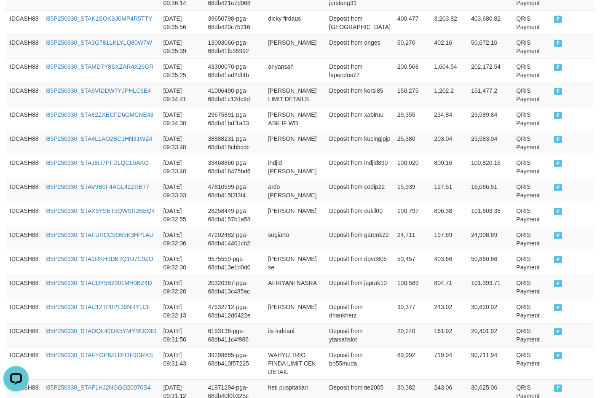
scroll to position [387, 0]
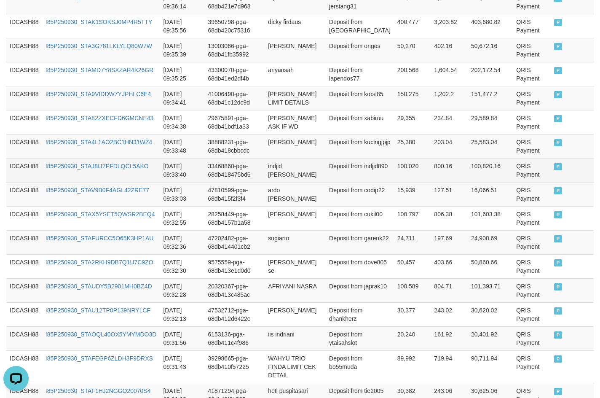
click at [558, 173] on td "P" at bounding box center [572, 170] width 43 height 24
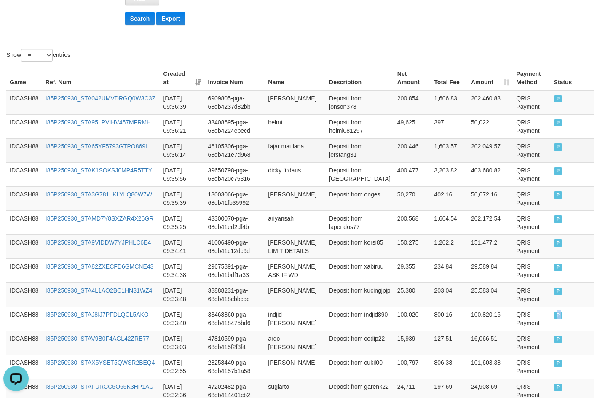
scroll to position [218, 0]
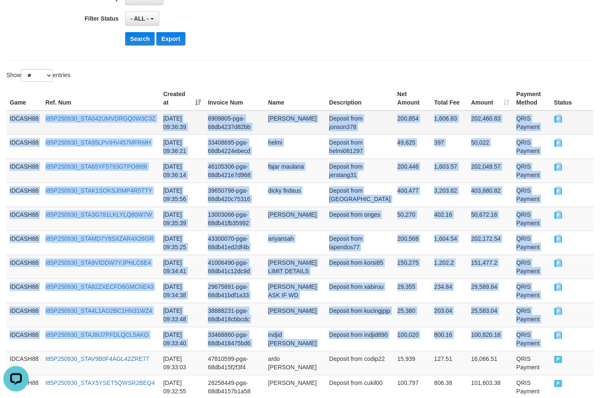
click at [9, 120] on td "IDCASH88" at bounding box center [24, 122] width 36 height 24
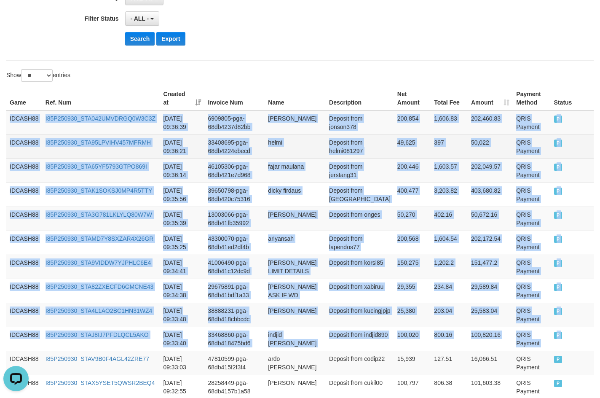
copy tbody "IDCASH88 I85P250930_STA042UMVDRGQ0W3C3Z [DATE] 09:36:39 6909805-pga-68db4237d82…"
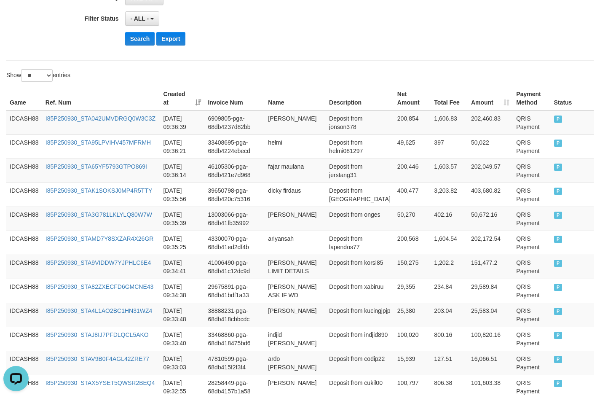
click at [71, 89] on th "Ref. Num" at bounding box center [101, 98] width 118 height 24
click at [134, 37] on button "Search" at bounding box center [140, 38] width 30 height 13
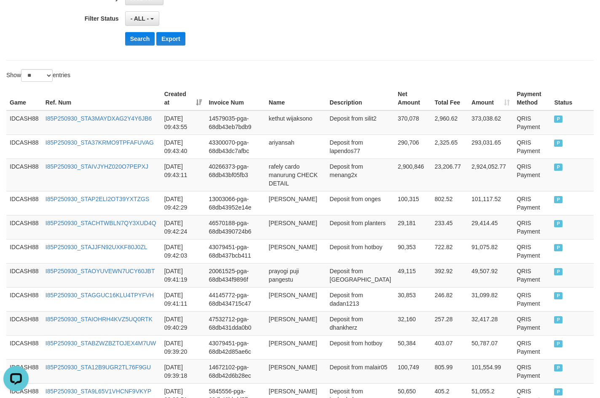
click at [406, 78] on div "Show ** ** ** *** entries" at bounding box center [300, 76] width 600 height 15
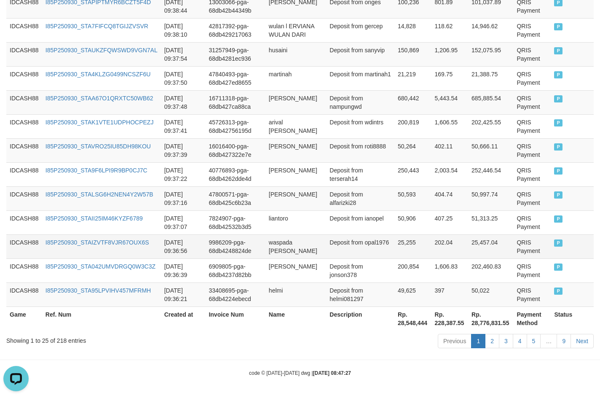
click at [562, 241] on td "P" at bounding box center [572, 246] width 43 height 24
click at [558, 241] on td "P" at bounding box center [572, 246] width 43 height 24
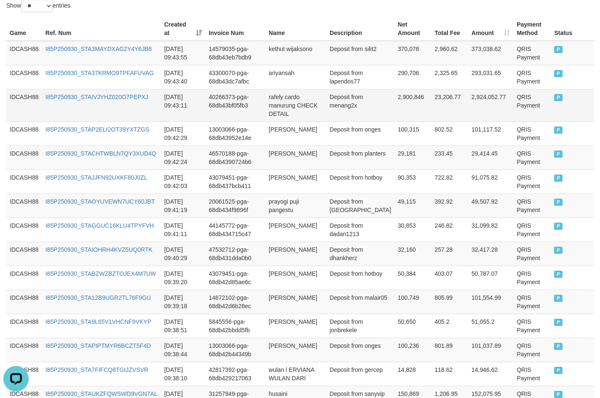
scroll to position [210, 0]
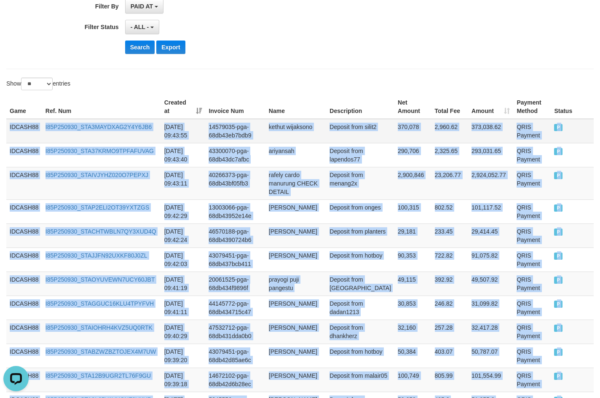
drag, startPoint x: 7, startPoint y: 128, endPoint x: 12, endPoint y: 128, distance: 4.6
click at [7, 128] on td "IDCASH88" at bounding box center [24, 131] width 36 height 24
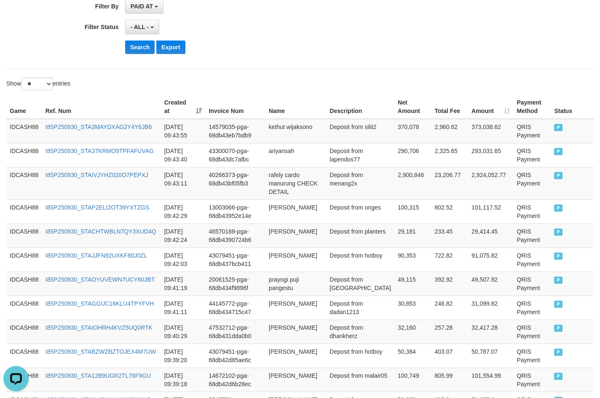
click at [146, 49] on button "Search" at bounding box center [140, 46] width 30 height 13
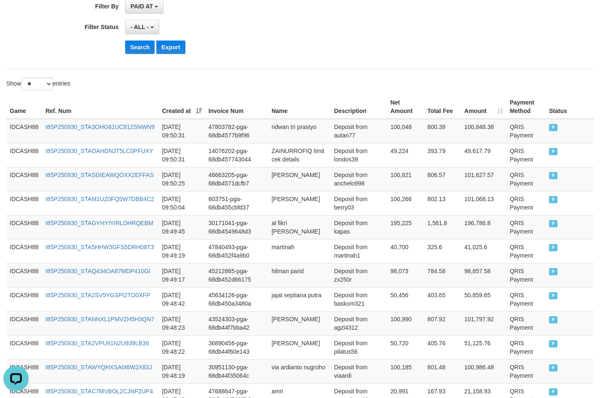
click at [420, 73] on div "**********" at bounding box center [300, 288] width 600 height 952
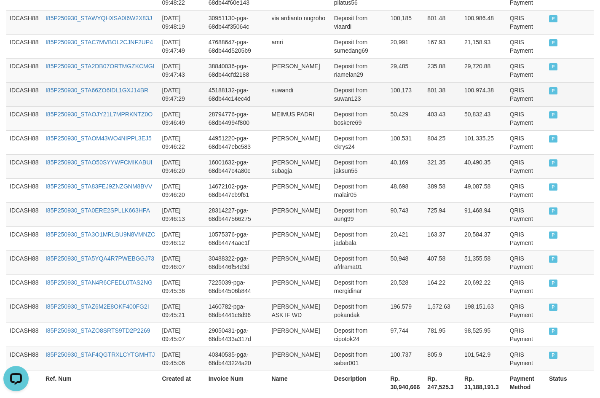
scroll to position [623, 0]
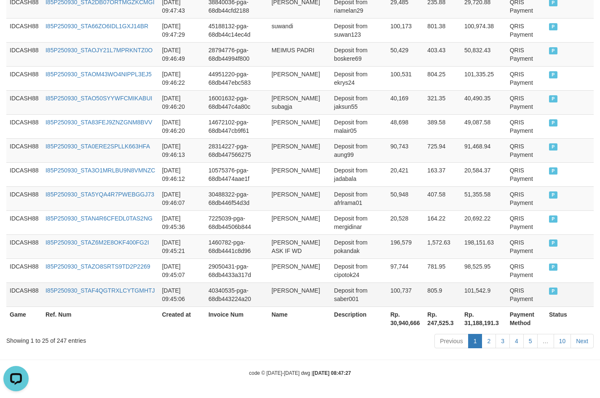
click at [558, 289] on td "P" at bounding box center [570, 294] width 48 height 24
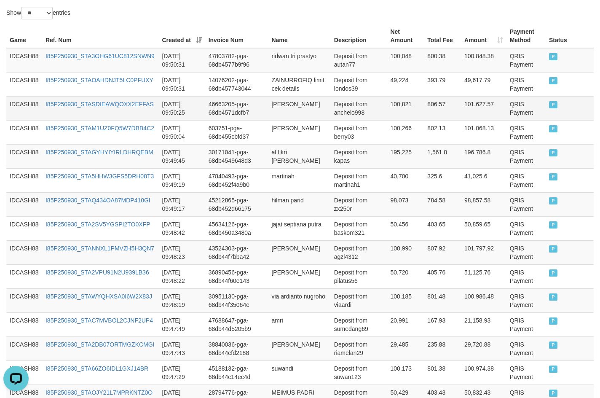
scroll to position [201, 0]
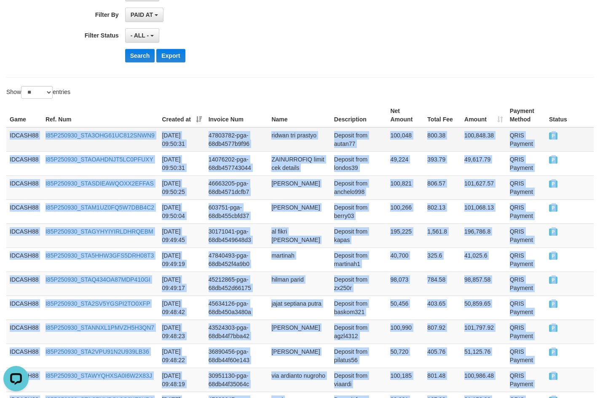
click at [9, 134] on td "IDCASH88" at bounding box center [24, 139] width 36 height 24
